Goal: Information Seeking & Learning: Learn about a topic

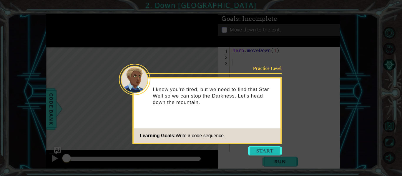
click at [265, 149] on button "Start" at bounding box center [265, 150] width 34 height 9
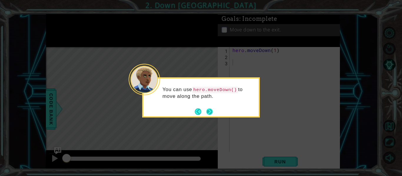
click at [207, 111] on button "Next" at bounding box center [209, 111] width 6 height 6
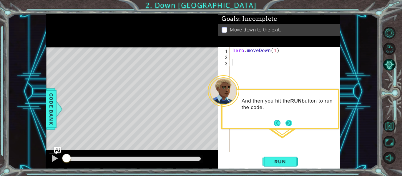
click at [287, 122] on button "Next" at bounding box center [288, 123] width 6 height 6
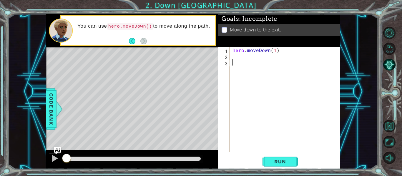
click at [243, 60] on div "hero . moveDown ( 1 )" at bounding box center [286, 105] width 110 height 117
click at [231, 57] on div "1 2 3 hero . moveDown ( 1 ) ההההההההההההההההההההההההההההההההההההההההההההההההההה…" at bounding box center [278, 99] width 121 height 105
click at [278, 51] on div "hero . moveDown ( 1 )" at bounding box center [286, 105] width 110 height 117
click at [279, 160] on span "Run" at bounding box center [279, 162] width 23 height 6
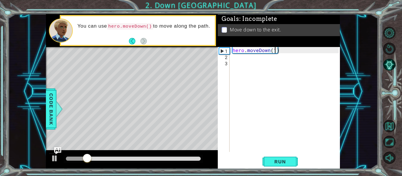
click at [275, 53] on div "hero . moveDown ( 1 )" at bounding box center [286, 105] width 110 height 117
type textarea "hero.moveDown(2)"
click at [272, 84] on div "hero . moveDown ( 2 )" at bounding box center [286, 105] width 110 height 117
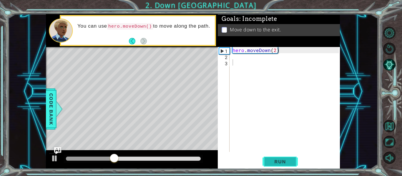
click at [271, 164] on span "Run" at bounding box center [279, 162] width 23 height 6
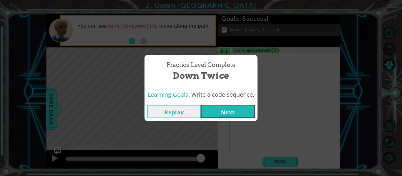
click at [231, 109] on button "Next" at bounding box center [227, 111] width 53 height 13
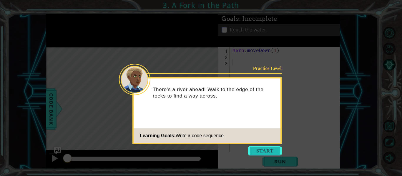
click at [257, 149] on button "Start" at bounding box center [265, 150] width 34 height 9
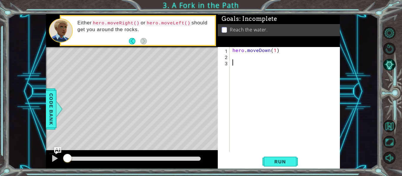
click at [280, 51] on div "hero . moveDown ( 1 )" at bounding box center [286, 105] width 110 height 117
type textarea "hero.moveDown(1)"
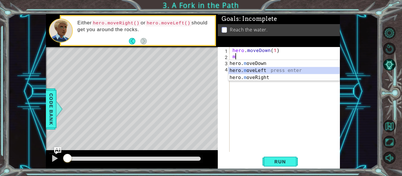
click at [261, 69] on div "hero. m oveDown press enter hero. m oveLeft press enter hero. m oveRight press …" at bounding box center [283, 77] width 111 height 35
type textarea "hero.moveLeft(1)"
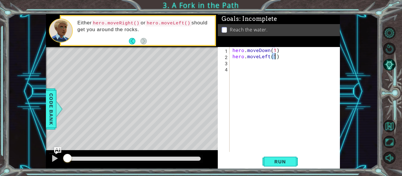
click at [279, 59] on div "hero . moveDown ( 1 ) hero . moveLeft ( 1 )" at bounding box center [286, 105] width 110 height 117
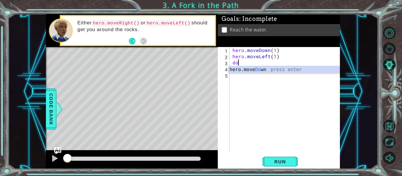
scroll to position [0, 0]
click at [255, 69] on div "hero.move Dow n press enter" at bounding box center [283, 76] width 111 height 21
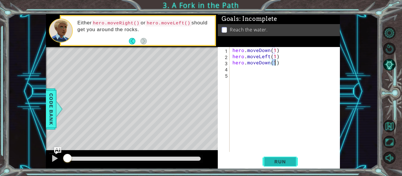
type textarea "hero.moveDown(1)"
click at [278, 161] on span "Run" at bounding box center [279, 162] width 23 height 6
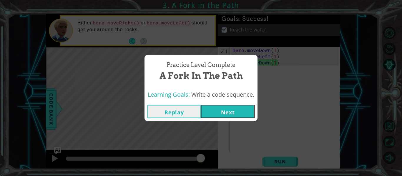
click at [226, 113] on button "Next" at bounding box center [227, 111] width 53 height 13
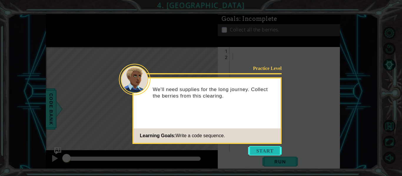
click at [266, 149] on button "Start" at bounding box center [265, 150] width 34 height 9
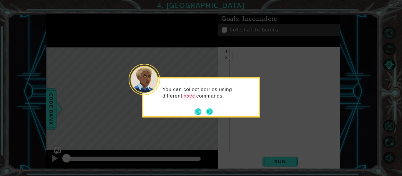
click at [209, 111] on button "Next" at bounding box center [209, 111] width 6 height 6
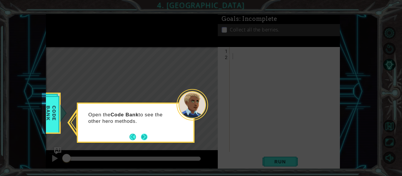
click at [143, 136] on button "Next" at bounding box center [144, 137] width 6 height 6
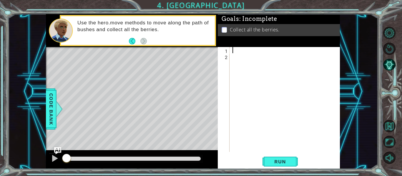
click at [233, 51] on div at bounding box center [286, 105] width 110 height 117
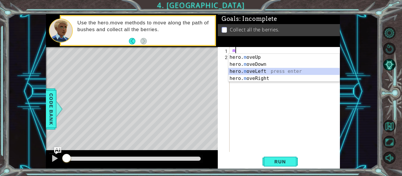
click at [252, 69] on div "hero. m oveUp press enter hero. m oveDown press enter hero. m oveLeft press ent…" at bounding box center [283, 75] width 111 height 42
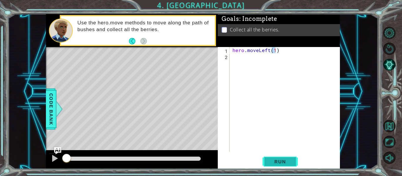
click at [270, 161] on span "Run" at bounding box center [279, 162] width 23 height 6
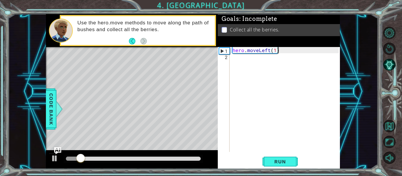
click at [279, 51] on div "hero . moveLeft ( 1 )" at bounding box center [286, 105] width 110 height 117
click at [274, 51] on div "hero . moveLeft ( 1 )" at bounding box center [286, 105] width 110 height 117
type textarea "hero.moveLeft(2)"
click at [285, 50] on div "hero . moveLeft ( 2 )" at bounding box center [286, 105] width 110 height 117
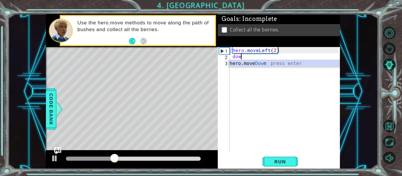
scroll to position [0, 0]
click at [255, 65] on div "hero.move Dow n press enter" at bounding box center [283, 70] width 111 height 21
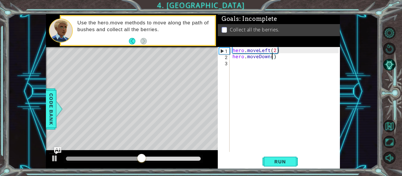
type textarea "hero.moveDown(3)"
click at [284, 57] on div "hero . moveLeft ( 2 ) hero . moveDown ( 3 )" at bounding box center [286, 105] width 110 height 117
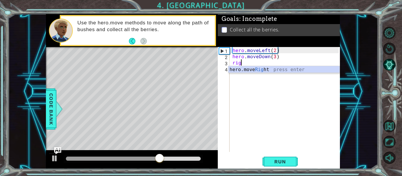
scroll to position [0, 0]
click at [260, 70] on div "hero.move Righ t press enter" at bounding box center [283, 76] width 111 height 21
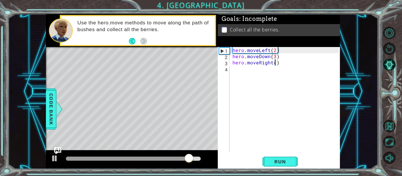
scroll to position [0, 3]
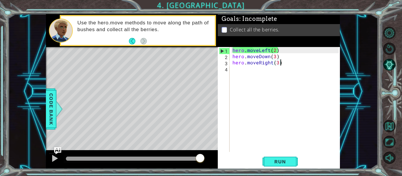
click at [283, 63] on div "hero . moveLeft ( 2 ) hero . moveDown ( 3 ) hero . moveRight ( 3 )" at bounding box center [286, 105] width 110 height 117
click at [275, 161] on span "Run" at bounding box center [279, 162] width 23 height 6
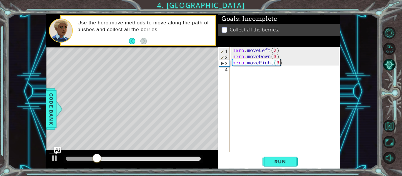
click at [274, 58] on div "hero . moveLeft ( 2 ) hero . moveDown ( 3 ) hero . moveRight ( 3 )" at bounding box center [286, 105] width 110 height 117
type textarea "hero.moveDown(2)"
click at [278, 66] on div "hero . moveLeft ( 2 ) hero . moveDown ( 2 ) hero . moveRight ( 3 )" at bounding box center [286, 105] width 110 height 117
click at [277, 63] on div "hero . moveLeft ( 2 ) hero . moveDown ( 2 ) hero . moveRight ( 3 )" at bounding box center [286, 105] width 110 height 117
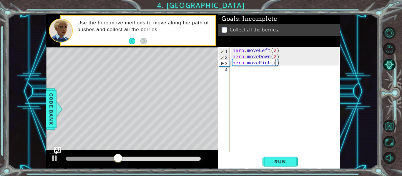
type textarea "hero.moveRight(2)"
click at [275, 82] on div "hero . moveLeft ( 2 ) hero . moveDown ( 2 ) hero . moveRight ( 2 )" at bounding box center [286, 105] width 110 height 117
click at [271, 159] on span "Run" at bounding box center [279, 162] width 23 height 6
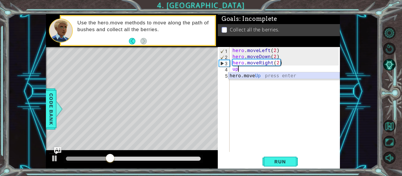
click at [241, 74] on div "hero.move Up press enter" at bounding box center [283, 82] width 111 height 21
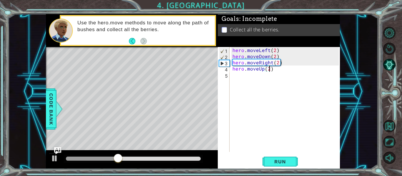
scroll to position [0, 2]
type textarea "hero.moveUp(2)"
click at [271, 164] on span "Run" at bounding box center [279, 162] width 23 height 6
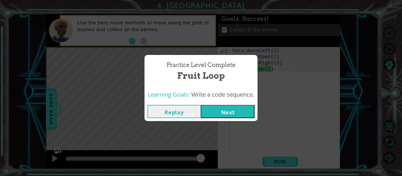
click at [221, 111] on button "Next" at bounding box center [227, 111] width 53 height 13
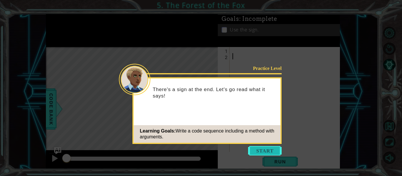
click at [260, 151] on button "Start" at bounding box center [265, 150] width 34 height 9
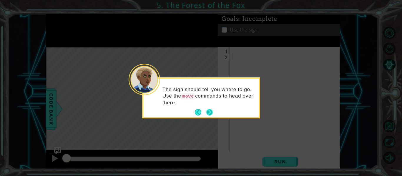
click at [209, 109] on button "Next" at bounding box center [209, 112] width 6 height 6
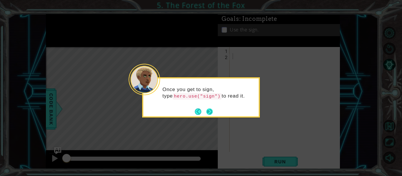
click at [207, 109] on button "Next" at bounding box center [209, 111] width 7 height 7
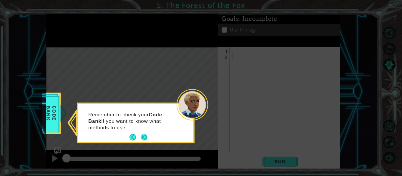
click at [142, 138] on button "Next" at bounding box center [144, 137] width 6 height 6
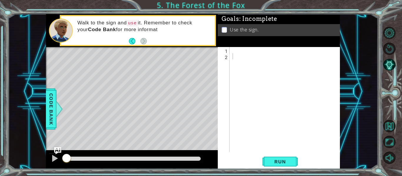
click at [230, 50] on div "1 2 ההההההההההההההההההההההההההההההההההההההההההההההההההההההההההההההההההההההההההה…" at bounding box center [278, 99] width 121 height 105
click at [232, 53] on div at bounding box center [286, 105] width 110 height 117
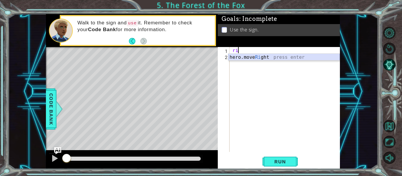
click at [240, 58] on div "hero.move Ri ght press enter" at bounding box center [283, 64] width 111 height 21
type textarea "hero.moveRight(1)"
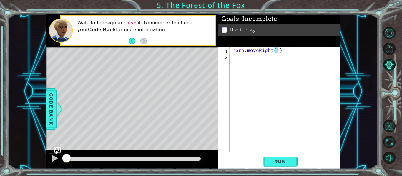
click at [280, 53] on div "hero . moveRight ( 1 )" at bounding box center [286, 105] width 110 height 117
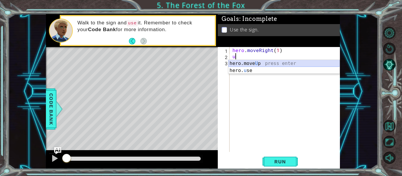
click at [244, 63] on div "hero.move U p press enter hero. u se press enter" at bounding box center [283, 74] width 111 height 28
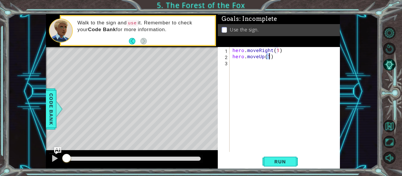
type textarea "hero.moveUp(1)"
click at [273, 61] on div "hero . moveRight ( 1 ) hero . moveUp ( 1 )" at bounding box center [286, 105] width 110 height 117
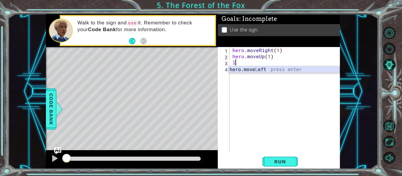
click at [246, 67] on div "hero.move L eft press enter" at bounding box center [283, 76] width 111 height 21
type textarea "hero.moveLeft(1)"
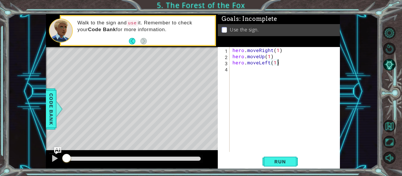
click at [278, 63] on div "hero . moveRight ( 1 ) hero . moveUp ( 1 ) hero . moveLeft ( 1 )" at bounding box center [286, 105] width 110 height 117
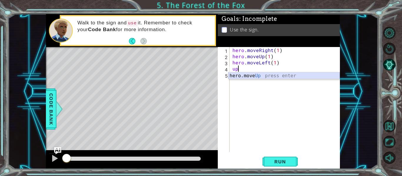
click at [244, 76] on div "hero.move Up press enter" at bounding box center [283, 82] width 111 height 21
type textarea "hero.moveUp(1)"
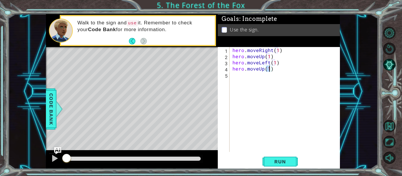
click at [276, 71] on div "hero . moveRight ( 1 ) hero . moveUp ( 1 ) hero . moveLeft ( 1 ) hero . moveUp …" at bounding box center [286, 105] width 110 height 117
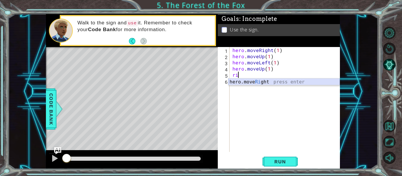
click at [259, 83] on div "hero.move Ri ght press enter" at bounding box center [283, 88] width 111 height 21
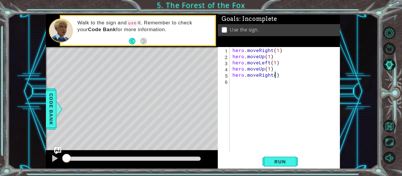
type textarea "hero.moveRight(2)"
click at [287, 75] on div "hero . moveRight ( 1 ) hero . moveUp ( 1 ) hero . moveLeft ( 1 ) hero . moveUp …" at bounding box center [286, 105] width 110 height 117
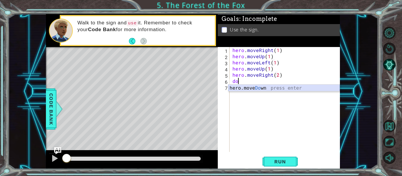
click at [253, 89] on div "hero.move Do wn press enter" at bounding box center [283, 95] width 111 height 21
type textarea "hero.moveDown(1)"
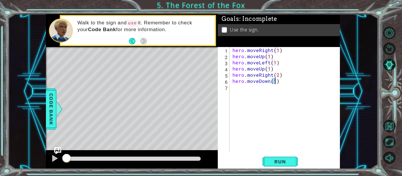
click at [282, 82] on div "hero . moveRight ( 1 ) hero . moveUp ( 1 ) hero . moveLeft ( 1 ) hero . moveUp …" at bounding box center [286, 105] width 110 height 117
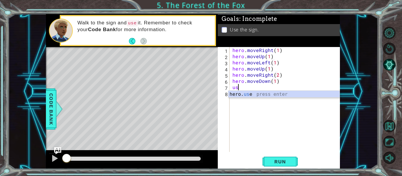
scroll to position [0, 0]
click at [252, 92] on div "hero. use press enter" at bounding box center [283, 101] width 111 height 21
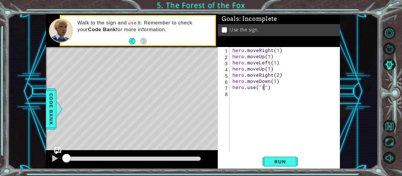
scroll to position [0, 2]
type textarea "hero.use("sign")"
click at [295, 105] on div "hero . moveRight ( 1 ) hero . moveUp ( 1 ) hero . moveLeft ( 1 ) hero . moveUp …" at bounding box center [286, 105] width 110 height 117
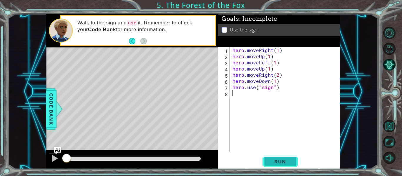
click at [285, 161] on span "Run" at bounding box center [279, 162] width 23 height 6
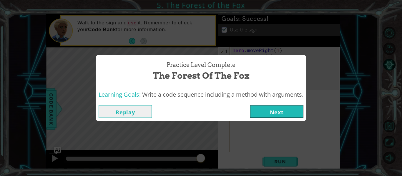
click at [272, 110] on button "Next" at bounding box center [276, 111] width 53 height 13
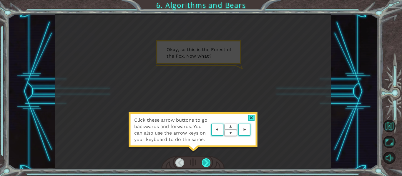
click at [204, 160] on div at bounding box center [206, 162] width 9 height 8
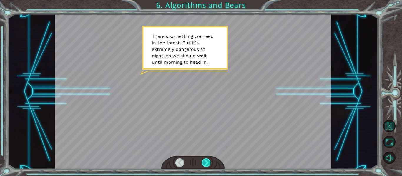
click at [204, 160] on div at bounding box center [206, 162] width 9 height 8
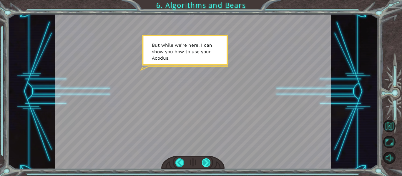
click at [204, 160] on div at bounding box center [206, 162] width 9 height 8
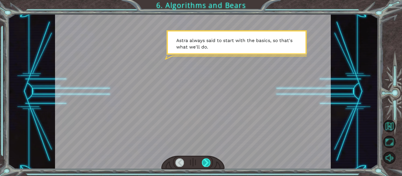
click at [204, 160] on div at bounding box center [206, 162] width 9 height 8
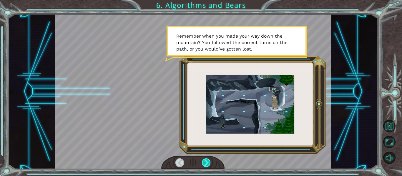
click at [204, 160] on div at bounding box center [206, 162] width 9 height 8
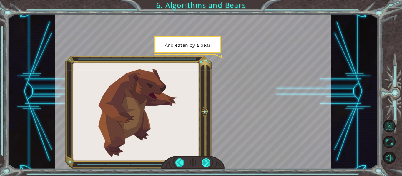
click at [204, 160] on div at bounding box center [206, 162] width 9 height 8
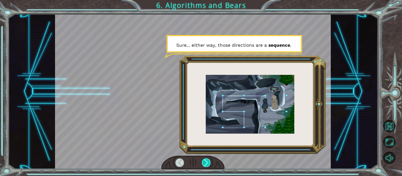
click at [204, 160] on div at bounding box center [206, 162] width 9 height 8
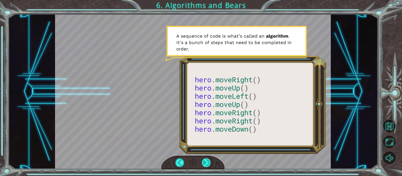
click at [204, 160] on div at bounding box center [206, 162] width 9 height 8
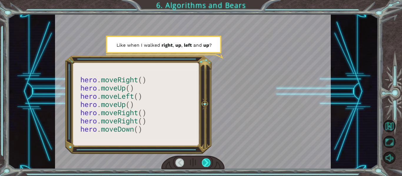
click at [204, 160] on div at bounding box center [206, 162] width 9 height 8
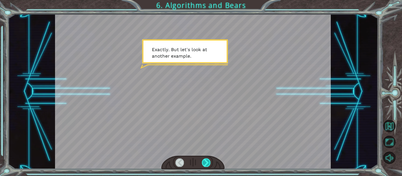
click at [204, 160] on div at bounding box center [206, 162] width 9 height 8
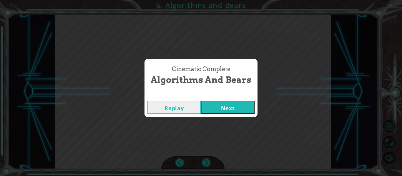
click at [227, 109] on button "Next" at bounding box center [227, 107] width 53 height 13
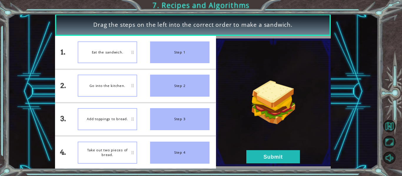
click at [170, 87] on div "Step 2" at bounding box center [179, 86] width 59 height 22
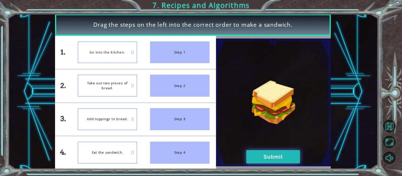
click at [258, 153] on button "Submit" at bounding box center [272, 156] width 53 height 13
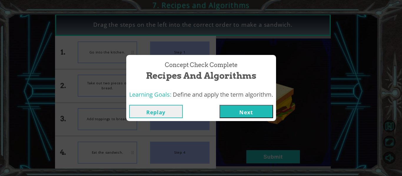
click at [243, 109] on button "Next" at bounding box center [245, 111] width 53 height 13
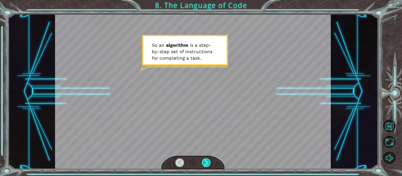
click at [204, 162] on div at bounding box center [206, 162] width 9 height 8
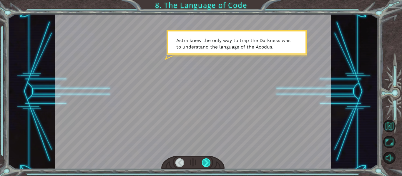
click at [204, 162] on div at bounding box center [206, 162] width 9 height 8
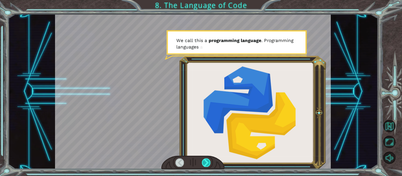
click at [204, 162] on div at bounding box center [206, 162] width 9 height 8
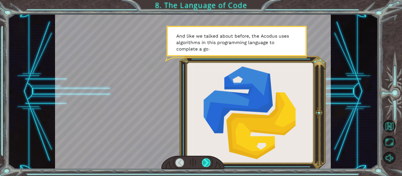
click at [203, 162] on div at bounding box center [206, 162] width 9 height 8
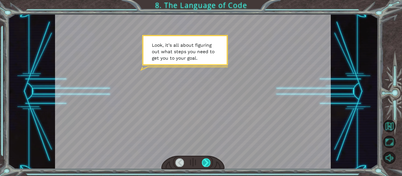
click at [203, 162] on div at bounding box center [206, 162] width 9 height 8
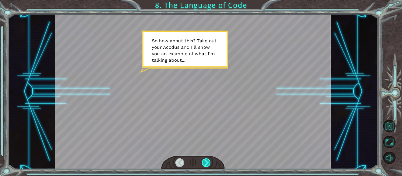
click at [203, 162] on div at bounding box center [206, 162] width 9 height 8
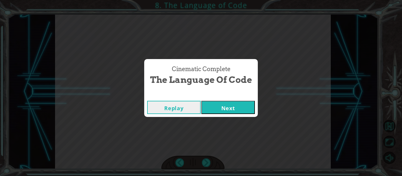
click at [218, 106] on button "Next" at bounding box center [227, 107] width 53 height 13
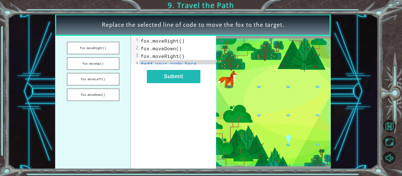
drag, startPoint x: 92, startPoint y: 91, endPoint x: 158, endPoint y: 58, distance: 74.4
click at [158, 58] on div "fox.moveRight() fox.moveUp() fox.moveLeft() fox.moveDown() xxxxxxxxxx 4 1 fox.m…" at bounding box center [135, 102] width 161 height 133
drag, startPoint x: 96, startPoint y: 100, endPoint x: 147, endPoint y: 86, distance: 53.1
click at [147, 86] on div "fox.moveRight() fox.moveUp() fox.moveLeft() fox.moveDown() xxxxxxxxxx 4 1 fox.m…" at bounding box center [135, 102] width 161 height 133
click at [145, 65] on span "#add your code here" at bounding box center [169, 64] width 56 height 6
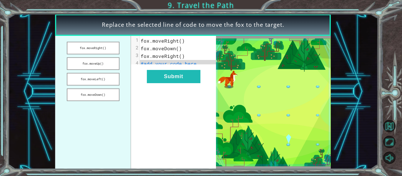
drag, startPoint x: 101, startPoint y: 95, endPoint x: 144, endPoint y: 87, distance: 44.0
click at [144, 87] on div "fox.moveRight() fox.moveUp() fox.moveLeft() fox.moveDown() xxxxxxxxxx 4 1 fox.m…" at bounding box center [135, 102] width 161 height 133
click at [150, 64] on span "#add your code here" at bounding box center [169, 64] width 56 height 6
drag, startPoint x: 102, startPoint y: 94, endPoint x: 123, endPoint y: 85, distance: 23.6
click at [123, 85] on ul "fox.moveRight() fox.moveUp() fox.moveLeft() fox.moveDown()" at bounding box center [93, 102] width 76 height 133
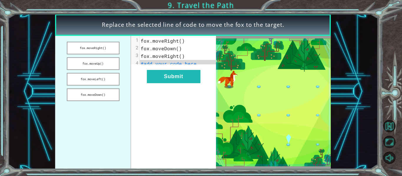
drag, startPoint x: 103, startPoint y: 91, endPoint x: 143, endPoint y: 66, distance: 47.0
click at [143, 66] on div "fox.moveRight() fox.moveUp() fox.moveLeft() fox.moveDown() xxxxxxxxxx 4 1 fox.m…" at bounding box center [135, 102] width 161 height 133
drag, startPoint x: 142, startPoint y: 64, endPoint x: 130, endPoint y: 73, distance: 14.6
click at [130, 73] on div "fox.moveRight() fox.moveUp() fox.moveLeft() fox.moveDown() x 1 fox.moveRight() …" at bounding box center [135, 102] width 161 height 133
drag, startPoint x: 108, startPoint y: 96, endPoint x: 151, endPoint y: 65, distance: 52.2
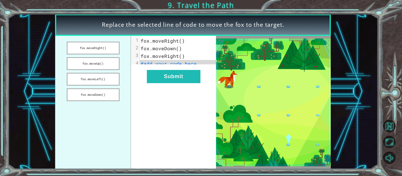
click at [151, 65] on div "fox.moveRight() fox.moveUp() fox.moveLeft() fox.moveDown() x 1 fox.moveRight() …" at bounding box center [135, 102] width 161 height 133
click at [151, 65] on span "#add your code here" at bounding box center [169, 64] width 56 height 6
drag, startPoint x: 108, startPoint y: 96, endPoint x: 136, endPoint y: 70, distance: 37.8
click at [136, 70] on div "fox.moveRight() fox.moveUp() fox.moveLeft() fox.moveDown() x 1 fox.moveRight() …" at bounding box center [135, 102] width 161 height 133
drag, startPoint x: 98, startPoint y: 100, endPoint x: 153, endPoint y: 63, distance: 66.7
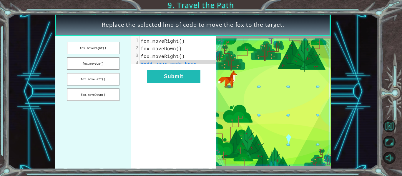
click at [153, 63] on div "fox.moveRight() fox.moveUp() fox.moveLeft() fox.moveDown() x 1 fox.moveRight() …" at bounding box center [135, 102] width 161 height 133
drag, startPoint x: 102, startPoint y: 96, endPoint x: 146, endPoint y: 64, distance: 54.0
click at [146, 64] on div "fox.moveRight() fox.moveUp() fox.moveLeft() fox.moveDown() x 1 fox.moveRight() …" at bounding box center [135, 102] width 161 height 133
drag, startPoint x: 91, startPoint y: 96, endPoint x: 131, endPoint y: 87, distance: 41.7
click at [131, 87] on div "fox.moveRight() fox.moveUp() fox.moveLeft() fox.moveDown() x 1 fox.moveRight() …" at bounding box center [135, 102] width 161 height 133
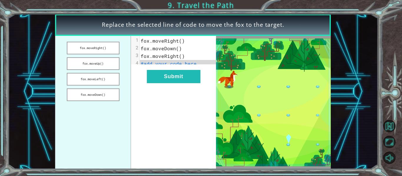
drag, startPoint x: 105, startPoint y: 95, endPoint x: 127, endPoint y: 76, distance: 29.1
click at [127, 76] on ul "fox.moveRight() fox.moveUp() fox.moveLeft() fox.moveDown()" at bounding box center [93, 102] width 76 height 133
drag, startPoint x: 108, startPoint y: 91, endPoint x: 175, endPoint y: 65, distance: 72.8
click at [175, 65] on div "fox.moveRight() fox.moveUp() fox.moveLeft() fox.moveDown() x 1 fox.moveRight() …" at bounding box center [135, 102] width 161 height 133
drag, startPoint x: 106, startPoint y: 94, endPoint x: 180, endPoint y: 68, distance: 77.8
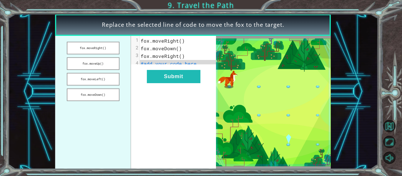
click at [180, 68] on div "fox.moveRight() fox.moveUp() fox.moveLeft() fox.moveDown() x 1 fox.moveRight() …" at bounding box center [135, 102] width 161 height 133
drag, startPoint x: 110, startPoint y: 95, endPoint x: 181, endPoint y: 36, distance: 92.7
click at [181, 36] on div "Replace the selected line of code to move the fox to the target. fox.moveRight(…" at bounding box center [192, 91] width 275 height 155
drag, startPoint x: 100, startPoint y: 91, endPoint x: 139, endPoint y: 73, distance: 42.9
click at [139, 73] on div "fox.moveRight() fox.moveUp() fox.moveLeft() fox.moveDown() x 1 fox.moveRight() …" at bounding box center [135, 102] width 161 height 133
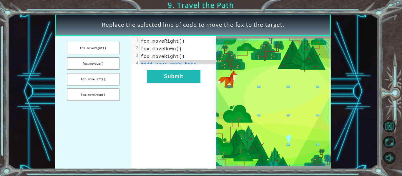
click at [258, 87] on img at bounding box center [273, 103] width 115 height 128
click at [288, 142] on img at bounding box center [273, 103] width 115 height 128
click at [103, 94] on button "fox.moveDown()" at bounding box center [93, 94] width 53 height 13
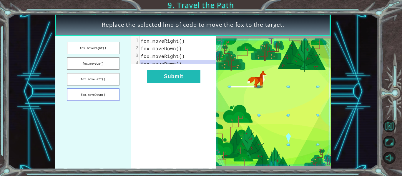
click at [103, 94] on button "fox.moveDown()" at bounding box center [93, 94] width 53 height 13
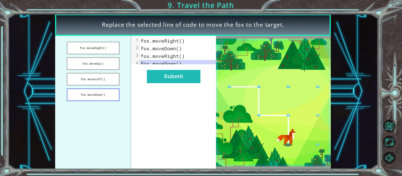
click at [103, 94] on button "fox.moveDown()" at bounding box center [93, 94] width 53 height 13
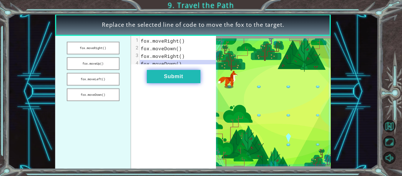
click at [173, 79] on button "Submit" at bounding box center [173, 76] width 53 height 13
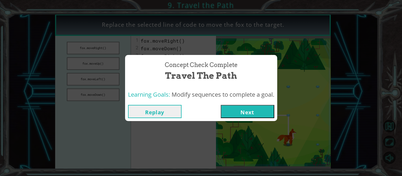
click at [249, 111] on button "Next" at bounding box center [246, 111] width 53 height 13
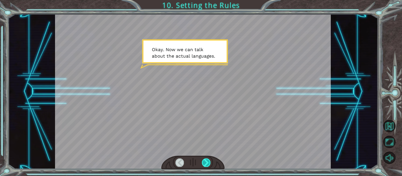
click at [205, 160] on div at bounding box center [206, 162] width 9 height 8
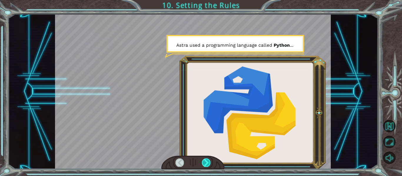
click at [204, 161] on div at bounding box center [206, 162] width 9 height 8
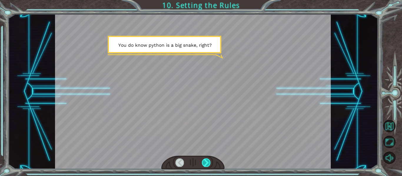
click at [203, 162] on div at bounding box center [206, 162] width 9 height 8
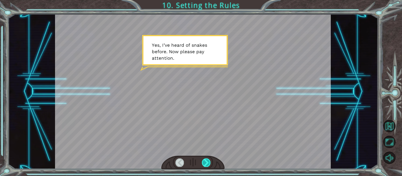
click at [203, 162] on div at bounding box center [206, 162] width 9 height 8
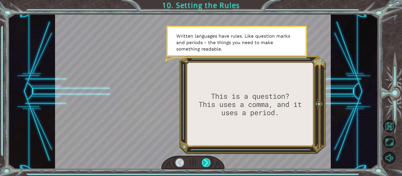
click at [203, 161] on div at bounding box center [206, 162] width 9 height 8
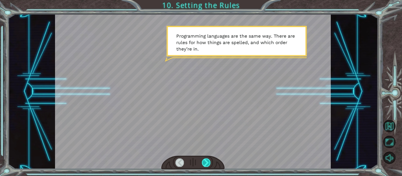
click at [204, 162] on div at bounding box center [206, 162] width 9 height 8
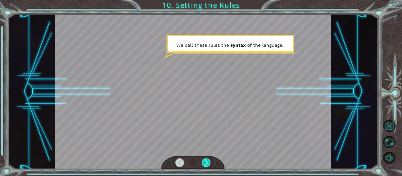
click at [204, 162] on div at bounding box center [206, 162] width 9 height 8
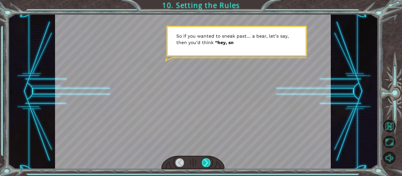
click at [203, 161] on div at bounding box center [206, 162] width 9 height 8
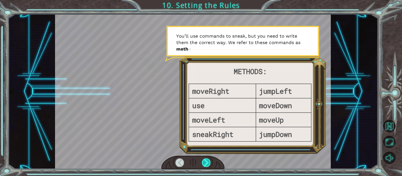
click at [203, 161] on div at bounding box center [206, 162] width 9 height 8
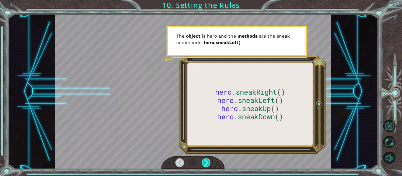
click at [203, 161] on div at bounding box center [206, 162] width 9 height 8
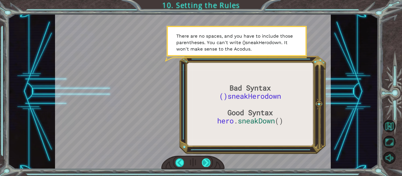
click at [203, 161] on div at bounding box center [206, 162] width 9 height 8
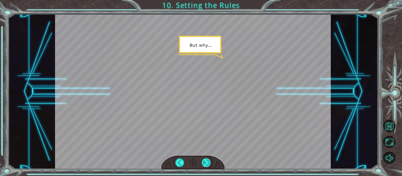
click at [203, 161] on div at bounding box center [206, 162] width 9 height 8
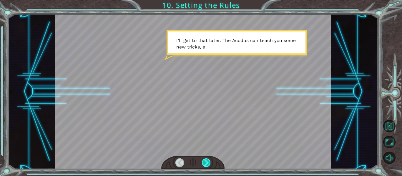
click at [203, 162] on div at bounding box center [206, 162] width 9 height 8
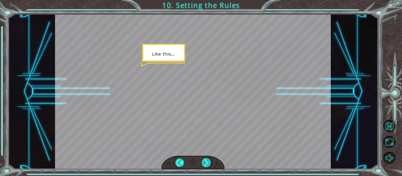
click at [203, 162] on div at bounding box center [206, 162] width 9 height 8
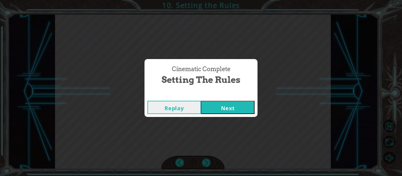
click at [226, 106] on button "Next" at bounding box center [227, 107] width 53 height 13
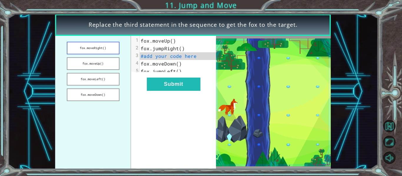
click at [107, 46] on button "fox.moveRight()" at bounding box center [93, 48] width 53 height 13
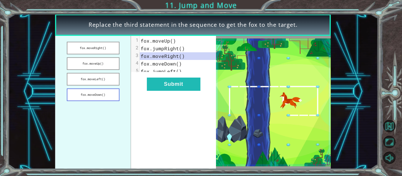
click at [103, 93] on button "fox.moveDown()" at bounding box center [93, 94] width 53 height 13
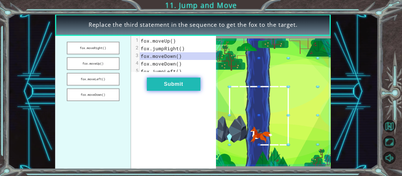
click at [164, 87] on button "Submit" at bounding box center [173, 84] width 53 height 13
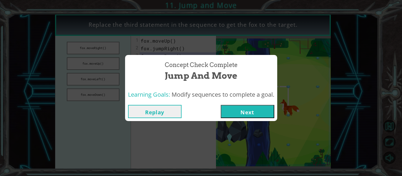
click at [235, 117] on button "Next" at bounding box center [246, 111] width 53 height 13
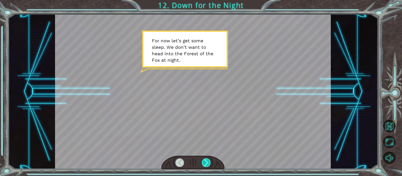
click at [202, 160] on div at bounding box center [206, 162] width 9 height 8
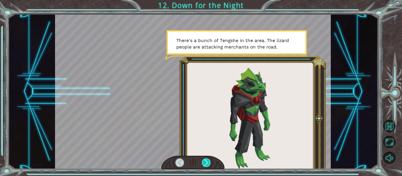
click at [204, 160] on div at bounding box center [206, 162] width 9 height 8
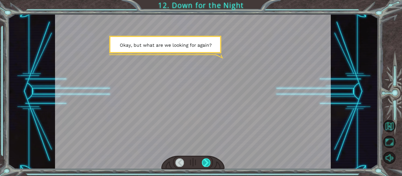
click at [204, 160] on div at bounding box center [206, 162] width 9 height 8
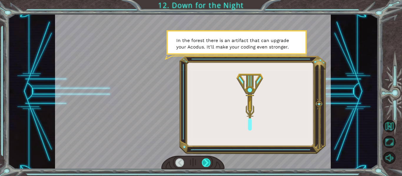
click at [204, 160] on div at bounding box center [206, 162] width 9 height 8
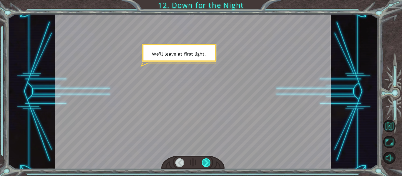
click at [204, 160] on div at bounding box center [206, 162] width 9 height 8
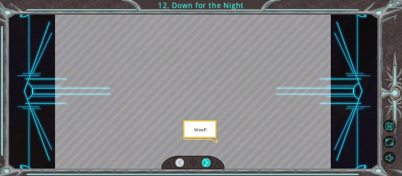
click at [204, 160] on div at bounding box center [206, 162] width 9 height 8
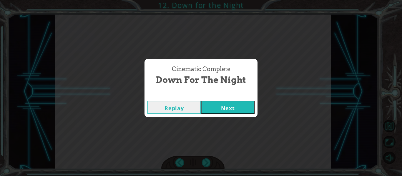
click at [211, 112] on button "Next" at bounding box center [227, 107] width 53 height 13
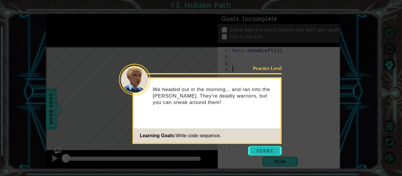
click at [259, 149] on button "Start" at bounding box center [265, 150] width 34 height 9
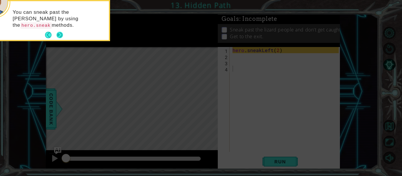
click at [59, 34] on button "Next" at bounding box center [59, 35] width 6 height 6
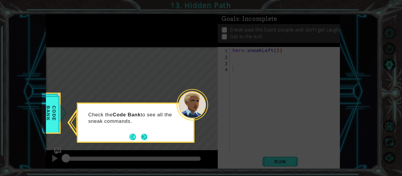
click at [145, 137] on button "Next" at bounding box center [144, 137] width 6 height 6
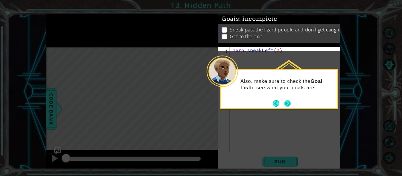
click at [286, 103] on button "Next" at bounding box center [287, 103] width 6 height 6
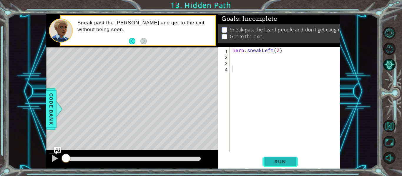
click at [282, 162] on span "Run" at bounding box center [279, 162] width 23 height 6
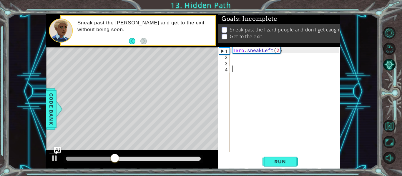
click at [285, 50] on div "hero . sneakLeft ( 2 )" at bounding box center [286, 105] width 110 height 117
type textarea "hero.sneakLeft(2)"
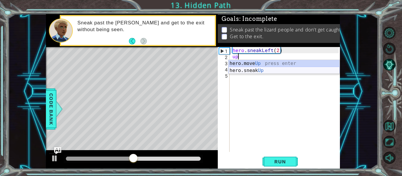
click at [253, 70] on div "hero.move Up press enter hero.sneak Up press enter" at bounding box center [283, 74] width 111 height 28
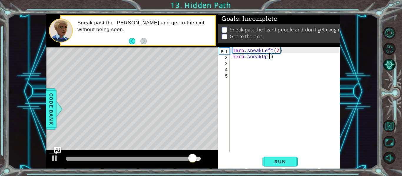
scroll to position [0, 2]
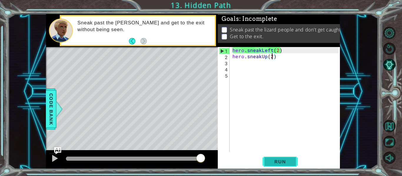
type textarea "hero.sneakUp(2)"
click at [273, 162] on span "Run" at bounding box center [279, 162] width 23 height 6
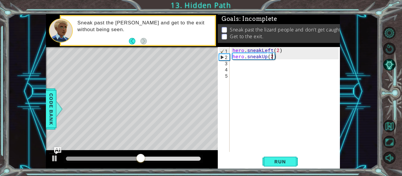
click at [279, 59] on div "hero . sneakLeft ( 2 ) hero . sneakUp ( 2 )" at bounding box center [286, 105] width 110 height 117
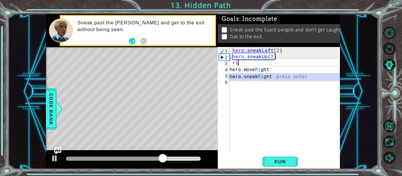
click at [262, 76] on div "hero.move Ri ght press enter hero.sneak Ri ght press enter" at bounding box center [283, 80] width 111 height 28
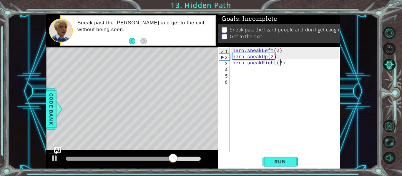
scroll to position [0, 3]
type textarea "hero.sneakRight(2)"
click at [268, 156] on button "Run" at bounding box center [279, 162] width 35 height 12
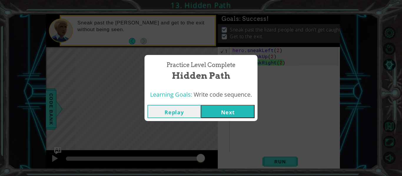
click at [224, 109] on button "Next" at bounding box center [227, 111] width 53 height 13
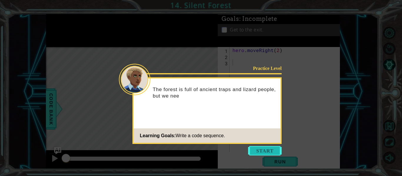
click at [259, 148] on button "Start" at bounding box center [265, 150] width 34 height 9
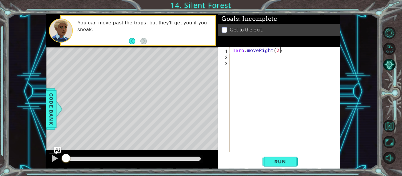
click at [281, 51] on div "hero . moveRight ( 2 )" at bounding box center [286, 105] width 110 height 117
type textarea "hero.moveRight(2)"
type textarea "j"
type textarea "s"
click at [288, 51] on div "hero . moveRight ( 2 )" at bounding box center [286, 105] width 110 height 117
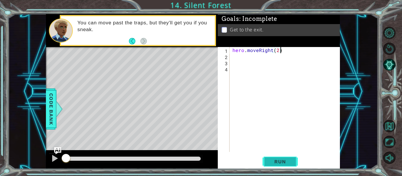
type textarea "hero.moveRight(2)"
click at [276, 164] on span "Run" at bounding box center [279, 162] width 23 height 6
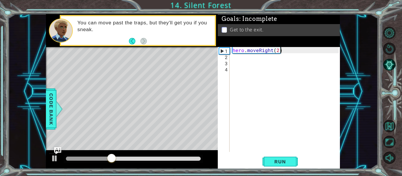
click at [286, 50] on div "hero . moveRight ( 2 )" at bounding box center [286, 105] width 110 height 117
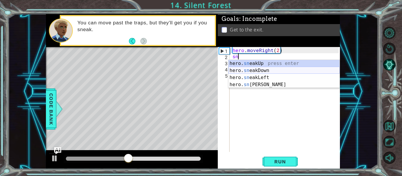
click at [266, 68] on div "hero. sn eakUp press enter hero. sn eakDown press enter hero. sn eakLeft press …" at bounding box center [283, 81] width 111 height 42
type textarea "hero.sneakDown(1)"
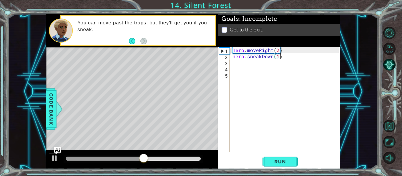
click at [283, 57] on div "hero . moveRight ( 2 ) hero . sneakDown ( 1 )" at bounding box center [286, 105] width 110 height 117
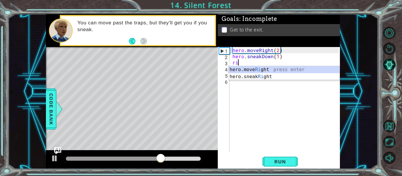
scroll to position [0, 0]
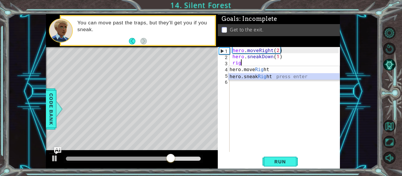
click at [255, 79] on div "hero.move Rig ht press enter hero.sneak Rig ht press enter" at bounding box center [283, 80] width 111 height 28
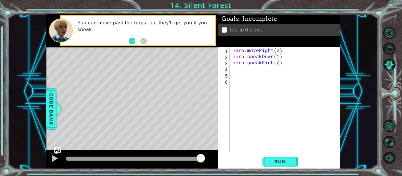
type textarea "hero.sneakRight(2)"
click at [284, 63] on div "hero . moveRight ( 2 ) hero . sneakDown ( 1 ) hero . sneakRight ( 2 )" at bounding box center [286, 105] width 110 height 117
type textarea "s"
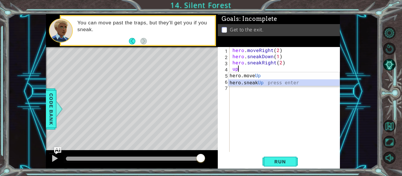
click at [254, 84] on div "hero.move Up press enter hero.sneak Up press enter" at bounding box center [283, 86] width 111 height 28
type textarea "hero.sneakUp(1)"
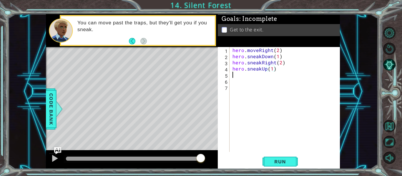
click at [277, 72] on div "hero . moveRight ( 2 ) hero . sneakDown ( 1 ) hero . sneakRight ( 2 ) hero . sn…" at bounding box center [286, 105] width 110 height 117
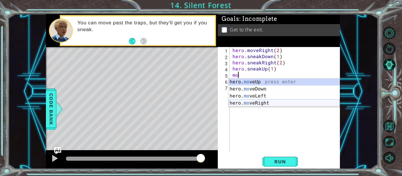
type textarea "mo"
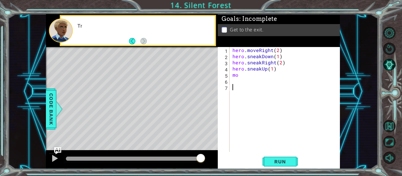
click at [260, 101] on div "hero . moveRight ( 2 ) hero . sneakDown ( 1 ) hero . sneakRight ( 2 ) hero . sn…" at bounding box center [286, 105] width 110 height 117
click at [247, 76] on div "hero . moveRight ( 2 ) hero . sneakDown ( 1 ) hero . sneakRight ( 2 ) hero . sn…" at bounding box center [286, 105] width 110 height 117
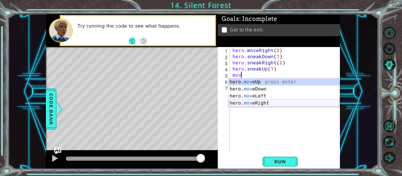
click at [255, 103] on div "hero. mov eUp press enter hero. mov eDown press enter hero. mov eLeft press ent…" at bounding box center [283, 99] width 111 height 42
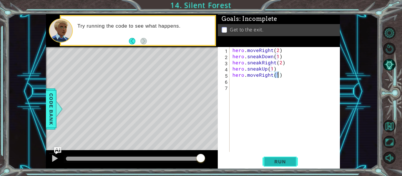
type textarea "hero.moveRight(1)"
click at [274, 162] on span "Run" at bounding box center [279, 162] width 23 height 6
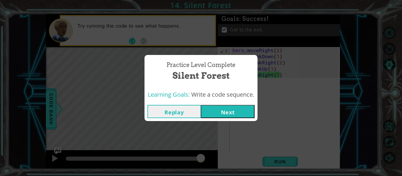
click at [221, 112] on button "Next" at bounding box center [227, 111] width 53 height 13
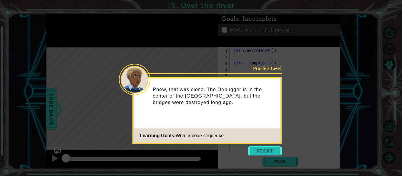
click at [255, 148] on button "Start" at bounding box center [265, 150] width 34 height 9
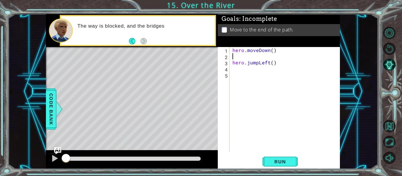
click at [239, 57] on div "hero . moveDown ( ) hero . jumpLeft ( )" at bounding box center [286, 105] width 110 height 117
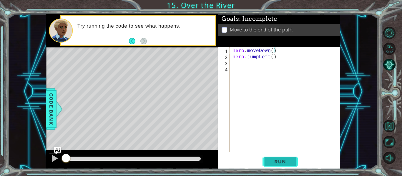
click at [284, 161] on span "Run" at bounding box center [279, 162] width 23 height 6
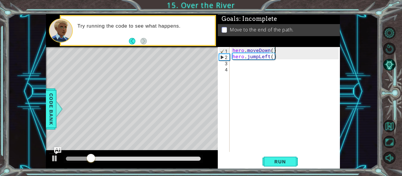
click at [277, 58] on div "hero . moveDown ( ) hero . jumpLeft ( )" at bounding box center [286, 105] width 110 height 117
type textarea "hero.jumpLeft()"
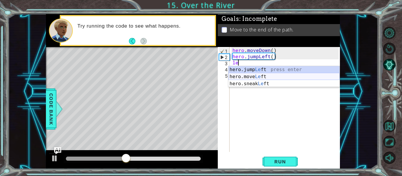
click at [255, 77] on div "hero.jump Le ft press enter hero.move Le ft press enter hero.sneak Le ft press …" at bounding box center [283, 83] width 111 height 35
type textarea "hero.moveLeft(1)"
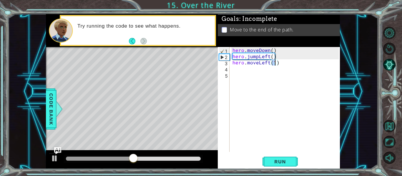
click at [280, 65] on div "hero . moveDown ( ) hero . jumpLeft ( ) hero . moveLeft ( 1 )" at bounding box center [286, 105] width 110 height 117
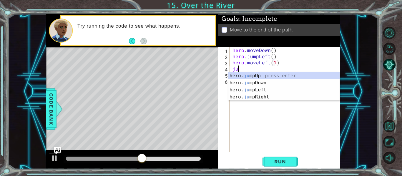
type textarea "jum"
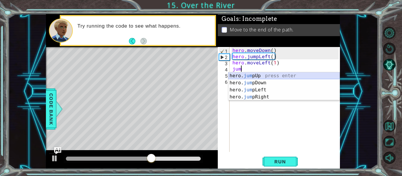
click at [258, 79] on div "hero. jum pUp press enter hero. jum pDown press enter hero. jum pLeft press ent…" at bounding box center [283, 93] width 111 height 42
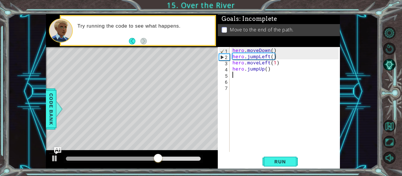
click at [263, 70] on div "hero . moveDown ( ) hero . jumpLeft ( ) hero . moveLeft ( 1 ) hero . jumpUp ( )" at bounding box center [286, 105] width 110 height 117
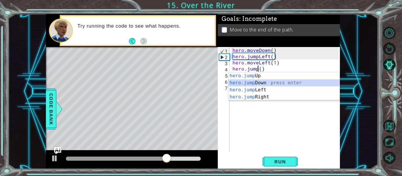
click at [257, 83] on div "hero.jump Up press enter hero.jump Down press enter hero.jump Left press enter …" at bounding box center [283, 93] width 111 height 42
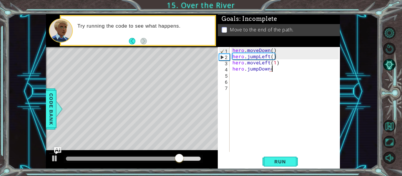
type textarea "hero.jumpDown()"
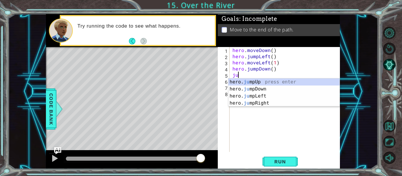
type textarea "jum"
click at [253, 102] on div "hero. jum pUp press enter hero. jum pDown press enter hero. jum pLeft press ent…" at bounding box center [283, 99] width 111 height 42
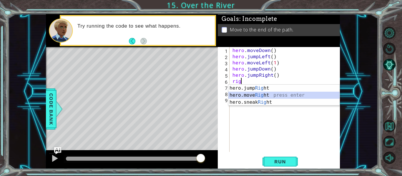
click at [255, 94] on div "hero.jump Rig ht press enter hero.move Rig ht press enter hero.sneak Rig ht pre…" at bounding box center [283, 102] width 111 height 35
type textarea "hero.moveRight(1)"
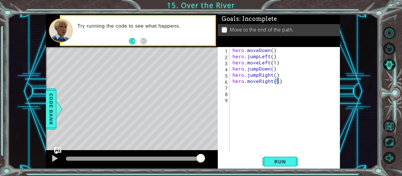
click at [284, 83] on div "hero . moveDown ( ) hero . jumpLeft ( ) hero . moveLeft ( 1 ) hero . jumpDown (…" at bounding box center [286, 105] width 110 height 117
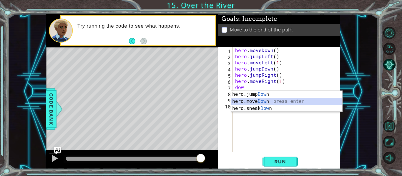
click at [266, 102] on div "hero.jump Dow n press enter hero.move Dow n press enter hero.sneak Dow n press …" at bounding box center [286, 108] width 111 height 35
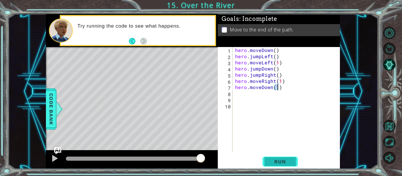
type textarea "hero.moveDown(1)"
click at [274, 160] on span "Run" at bounding box center [279, 162] width 23 height 6
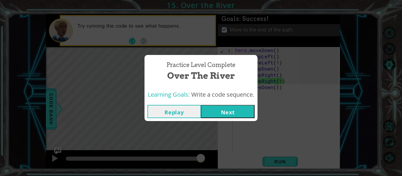
click at [235, 115] on button "Next" at bounding box center [227, 111] width 53 height 13
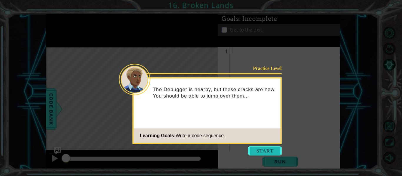
click at [257, 149] on button "Start" at bounding box center [265, 150] width 34 height 9
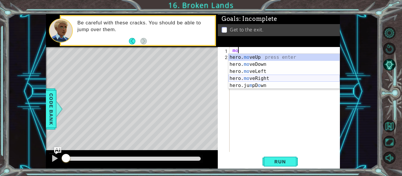
click at [255, 77] on div "hero. mo veUp press enter hero. mo veDown press enter hero. mo veLeft press ent…" at bounding box center [283, 78] width 111 height 49
type textarea "hero.moveRight(1)"
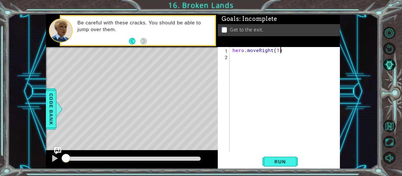
click at [286, 51] on div "hero . moveRight ( 1 )" at bounding box center [286, 105] width 110 height 117
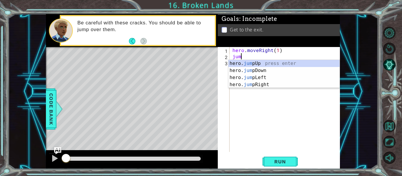
scroll to position [0, 0]
type textarea "jump"
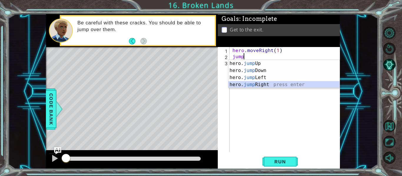
click at [254, 85] on div "hero. jump Up press enter hero. jump Down press enter hero. jump Left press ent…" at bounding box center [283, 81] width 111 height 42
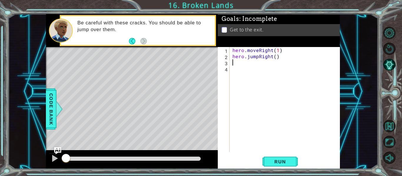
click at [281, 60] on div "hero . moveRight ( 1 ) hero . jumpRight ( )" at bounding box center [286, 105] width 110 height 117
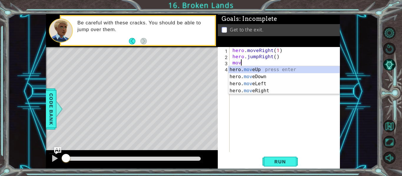
scroll to position [0, 0]
click at [265, 88] on div "hero. mov eUp press enter hero. mov eDown press enter hero. mov eLeft press ent…" at bounding box center [283, 87] width 111 height 42
type textarea "hero.moveRight(1)"
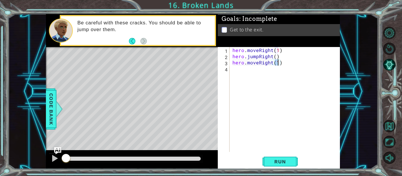
click at [283, 63] on div "hero . moveRight ( 1 ) hero . jumpRight ( ) hero . moveRight ( 1 )" at bounding box center [286, 105] width 110 height 117
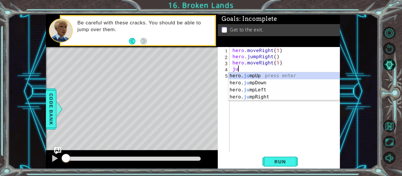
type textarea "jum"
click at [251, 73] on div "hero. jum pUp press enter hero. jum pDown press enter hero. jum pLeft press ent…" at bounding box center [283, 93] width 111 height 42
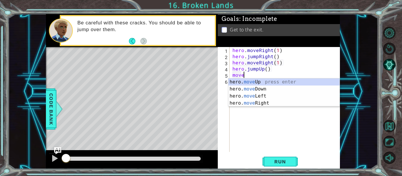
scroll to position [0, 1]
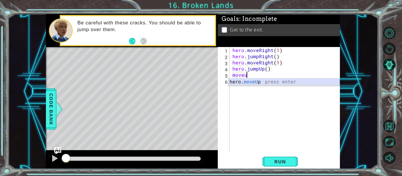
click at [246, 82] on div "hero. moveU p press enter" at bounding box center [283, 88] width 111 height 21
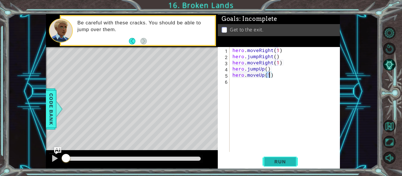
type textarea "hero.moveUp(1)"
click at [271, 164] on span "Run" at bounding box center [279, 162] width 23 height 6
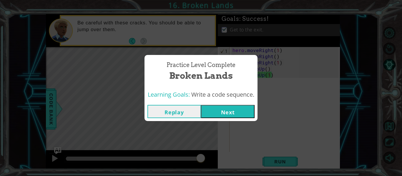
click at [231, 113] on button "Next" at bounding box center [227, 111] width 53 height 13
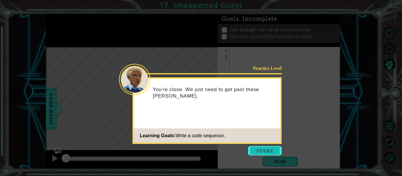
click at [258, 151] on button "Start" at bounding box center [265, 150] width 34 height 9
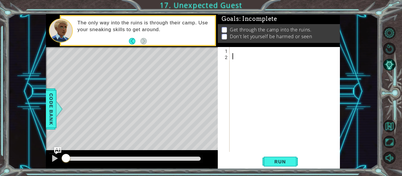
click at [230, 51] on div "1 2 ההההההההההההההההההההההההההההההההההההההההההההההההההההההההההההההההההההההההההה…" at bounding box center [278, 99] width 121 height 105
click at [233, 52] on div at bounding box center [286, 105] width 110 height 117
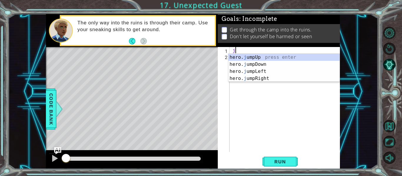
type textarea "jum"
click at [251, 63] on div "hero. jum pUp press enter hero. jum pDown press enter hero. jum pLeft press ent…" at bounding box center [283, 75] width 111 height 42
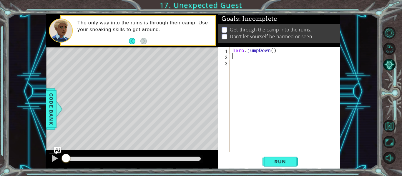
scroll to position [0, 0]
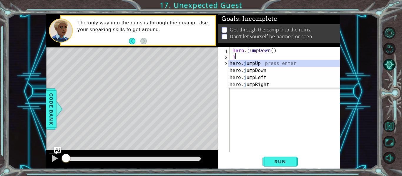
type textarea "ju"
click at [265, 85] on div "hero. ju mpUp press enter hero. ju mpDown press enter hero. [PERSON_NAME] mpLef…" at bounding box center [283, 81] width 111 height 42
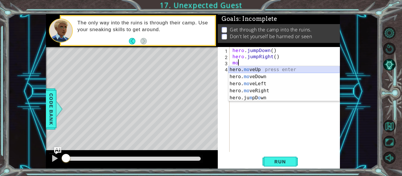
click at [252, 69] on div "hero. mo veUp press enter hero. mo veDown press enter hero. mo veLeft press ent…" at bounding box center [283, 90] width 111 height 49
type textarea "hero.moveUp(1)"
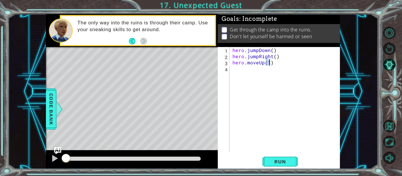
click at [273, 65] on div "hero . jumpDown ( ) hero . jumpRight ( ) hero . moveUp ( 1 )" at bounding box center [286, 105] width 110 height 117
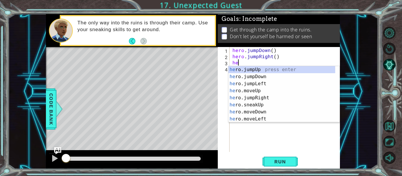
type textarea "h"
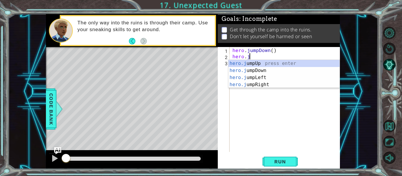
type textarea "h"
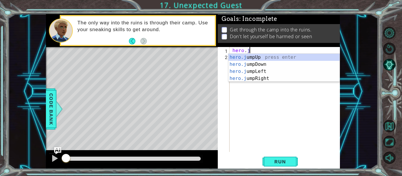
type textarea "h"
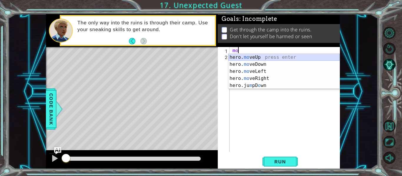
click at [256, 55] on div "hero. mo veUp press enter hero. mo veDown press enter hero. mo veLeft press ent…" at bounding box center [283, 78] width 111 height 49
type textarea "hero.moveUp(1)"
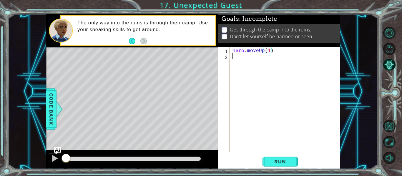
click at [274, 55] on div "hero . moveUp ( 1 )" at bounding box center [286, 105] width 110 height 117
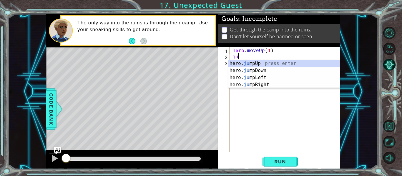
scroll to position [0, 0]
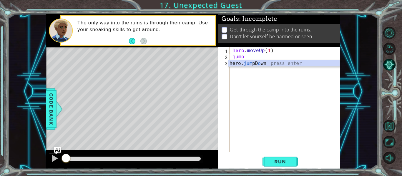
type textarea "jum"
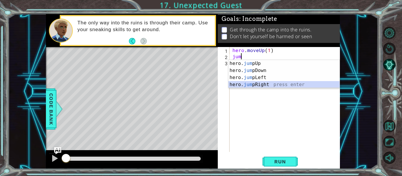
click at [257, 85] on div "hero. jum pUp press enter hero. jum pDown press enter hero. jum pLeft press ent…" at bounding box center [283, 81] width 111 height 42
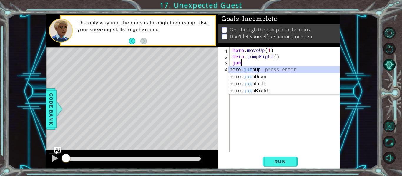
type textarea "jump"
click at [263, 76] on div "hero. jump Up press enter hero. jump Down press enter hero. jump Left press ent…" at bounding box center [283, 87] width 111 height 42
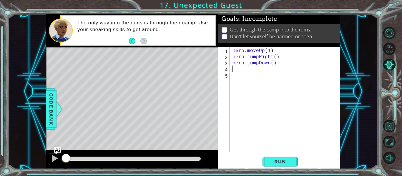
scroll to position [0, 0]
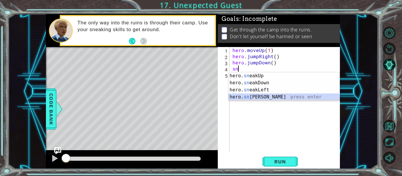
click at [266, 94] on div "hero. sn eakUp press enter hero. sn eakDown press enter hero. sn eakLeft press …" at bounding box center [283, 93] width 111 height 42
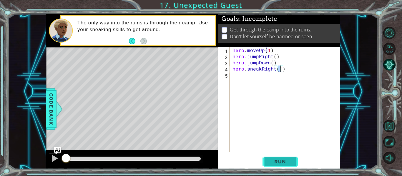
type textarea "hero.sneakRight(1)"
click at [275, 162] on span "Run" at bounding box center [279, 162] width 23 height 6
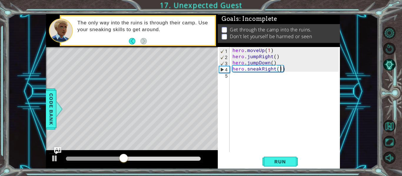
click at [289, 69] on div "hero . moveUp ( 1 ) hero . jumpRight ( ) hero . jumpDown ( ) hero . sneakRight …" at bounding box center [286, 105] width 110 height 117
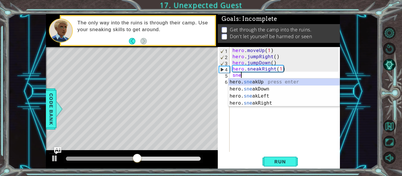
scroll to position [0, 0]
click at [260, 81] on div "hero. snea kUp press enter hero. snea kDown press enter hero. snea kLeft press …" at bounding box center [283, 99] width 111 height 42
type textarea "hero.sneakUp(1)"
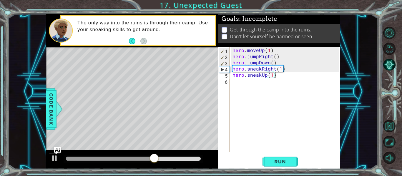
click at [277, 77] on div "hero . moveUp ( 1 ) hero . jumpRight ( ) hero . jumpDown ( ) hero . sneakRight …" at bounding box center [286, 105] width 110 height 117
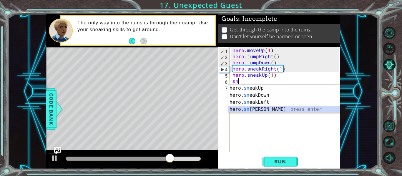
click at [257, 108] on div "hero. sn eakUp press enter hero. sn eakDown press enter hero. sn eakLeft press …" at bounding box center [283, 106] width 111 height 42
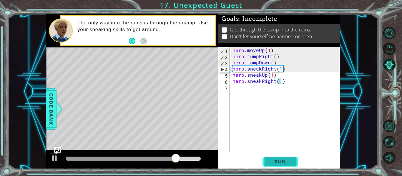
click at [269, 163] on span "Run" at bounding box center [279, 162] width 23 height 6
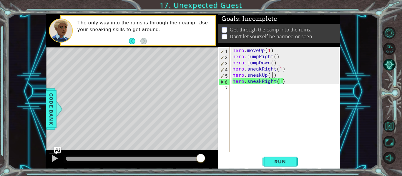
click at [271, 76] on div "hero . moveUp ( 1 ) hero . jumpRight ( ) hero . jumpDown ( ) hero . sneakRight …" at bounding box center [286, 105] width 110 height 117
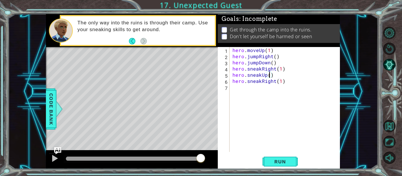
scroll to position [0, 2]
click at [271, 158] on button "Run" at bounding box center [279, 162] width 35 height 12
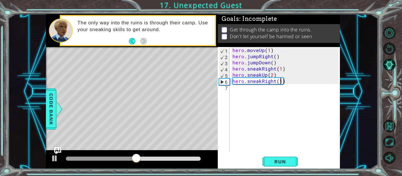
click at [280, 82] on div "hero . moveUp ( 1 ) hero . jumpRight ( ) hero . jumpDown ( ) hero . sneakRight …" at bounding box center [286, 105] width 110 height 117
type textarea "hero.sneakRight(2)"
click at [289, 83] on div "hero . moveUp ( 1 ) hero . jumpRight ( ) hero . jumpDown ( ) hero . sneakRight …" at bounding box center [286, 105] width 110 height 117
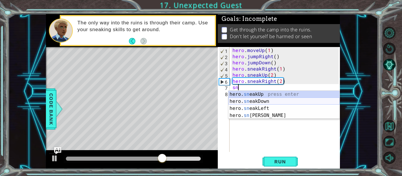
click at [261, 98] on div "hero. sn eakUp press enter hero. sn eakDown press enter hero. sn eakLeft press …" at bounding box center [283, 112] width 111 height 42
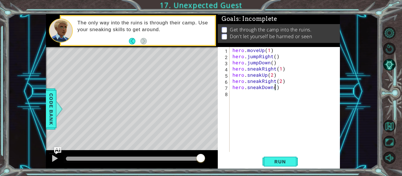
type textarea "hero.sneakDown(2)"
click at [278, 158] on button "Run" at bounding box center [279, 162] width 35 height 12
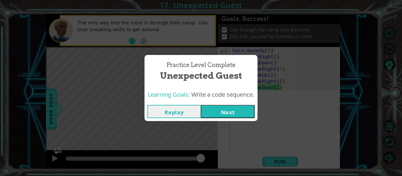
click at [228, 107] on button "Next" at bounding box center [227, 111] width 53 height 13
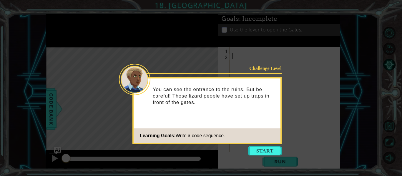
click at [260, 156] on icon at bounding box center [201, 88] width 402 height 176
click at [259, 149] on button "Start" at bounding box center [265, 150] width 34 height 9
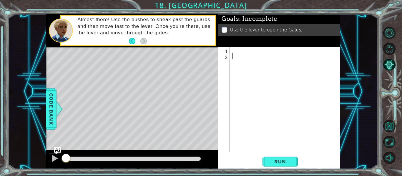
click at [235, 47] on div at bounding box center [286, 105] width 110 height 117
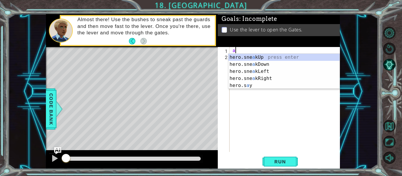
type textarea "a"
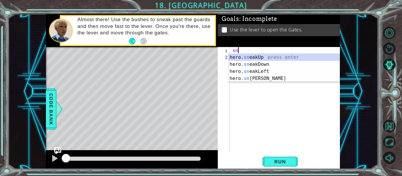
scroll to position [0, 0]
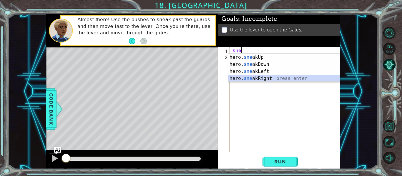
click at [250, 77] on div "hero. sne akUp press enter hero. sne akDown press enter hero. sne akLeft press …" at bounding box center [283, 75] width 111 height 42
type textarea "hero.sneakRight(1)"
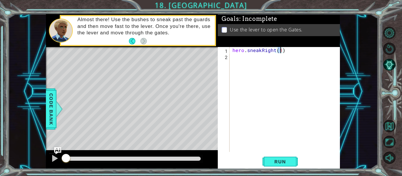
click at [285, 53] on div "hero . sneakRight ( 1 )" at bounding box center [286, 105] width 110 height 117
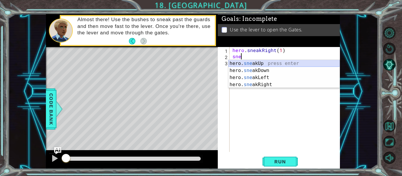
click at [264, 61] on div "hero. sne akUp press enter hero. sne akDown press enter hero. sne akLeft press …" at bounding box center [283, 81] width 111 height 42
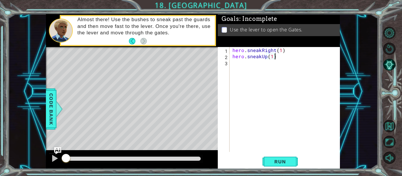
click at [279, 58] on div "hero . sneakRight ( 1 ) hero . sneakUp ( 1 )" at bounding box center [286, 105] width 110 height 117
click at [272, 57] on div "hero . sneakRight ( 1 ) hero . sneakUp ( 1 )" at bounding box center [286, 105] width 110 height 117
type textarea "hero.sneakUp(2)"
click at [279, 57] on div "hero . sneakRight ( 1 ) hero . sneakUp ( 2 )" at bounding box center [286, 105] width 110 height 117
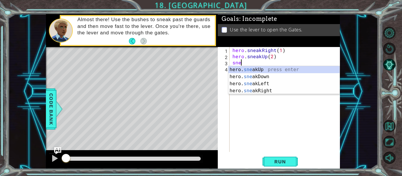
scroll to position [0, 0]
click at [262, 90] on div "hero. sne akUp press enter hero. sne akDown press enter hero. sne akLeft press …" at bounding box center [283, 87] width 111 height 42
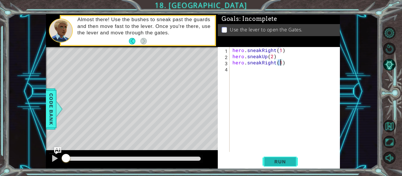
type textarea "hero.sneakRight(1)"
click at [274, 158] on button "Run" at bounding box center [279, 162] width 35 height 12
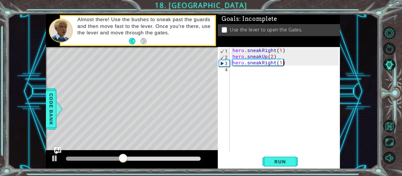
click at [290, 65] on div "hero . sneakRight ( 1 ) hero . sneakUp ( 2 ) hero . sneakRight ( 1 )" at bounding box center [286, 105] width 110 height 117
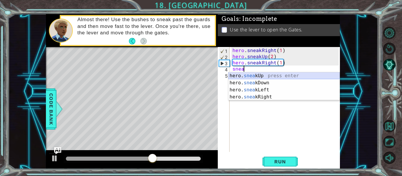
click at [258, 75] on div "hero. snea kUp press enter hero. snea kDown press enter hero. snea kLeft press …" at bounding box center [283, 93] width 111 height 42
type textarea "hero.sneakUp(1)"
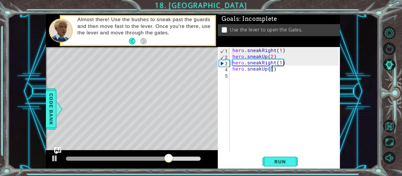
click at [276, 70] on div "hero . sneakRight ( 1 ) hero . sneakUp ( 2 ) hero . sneakRight ( 1 ) hero . sne…" at bounding box center [286, 105] width 110 height 117
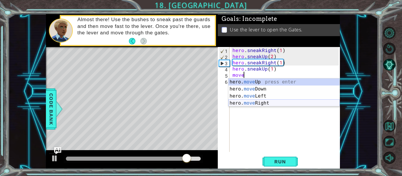
click at [257, 102] on div "hero. move Up press enter hero. move Down press enter hero. move Left press ent…" at bounding box center [283, 99] width 111 height 42
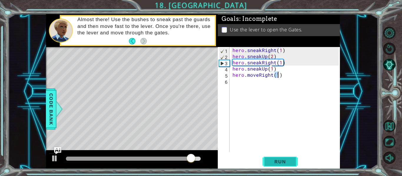
click at [272, 162] on span "Run" at bounding box center [279, 162] width 23 height 6
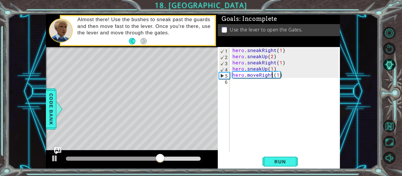
click at [270, 76] on div "hero . sneakRight ( 1 ) hero . sneakUp ( 2 ) hero . sneakRight ( 1 ) hero . sne…" at bounding box center [286, 105] width 110 height 117
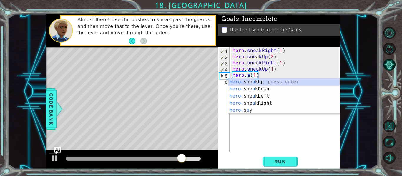
scroll to position [0, 1]
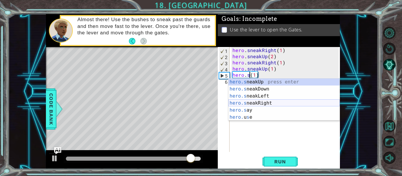
click at [270, 102] on div "hero.s neakUp press enter hero.s neakDown press enter hero.s neakLeft press ent…" at bounding box center [283, 106] width 111 height 56
type textarea "hero.sneakRight(1)(1)"
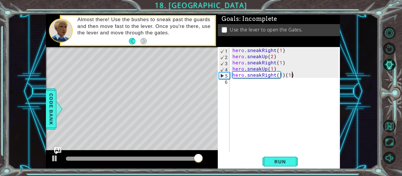
click at [292, 75] on div "hero . sneakRight ( 1 ) hero . sneakUp ( 2 ) hero . sneakRight ( 1 ) hero . sne…" at bounding box center [286, 105] width 110 height 117
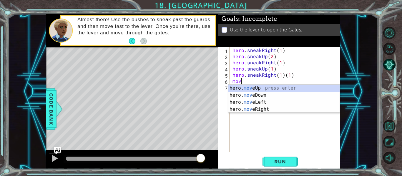
scroll to position [0, 0]
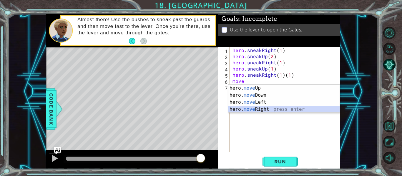
click at [262, 108] on div "hero. move Up press enter hero. move Down press enter hero. move Left press ent…" at bounding box center [283, 106] width 111 height 42
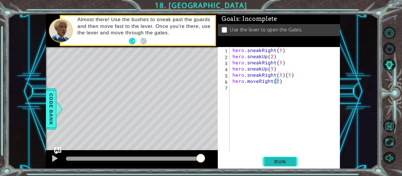
click at [275, 160] on span "Run" at bounding box center [279, 162] width 23 height 6
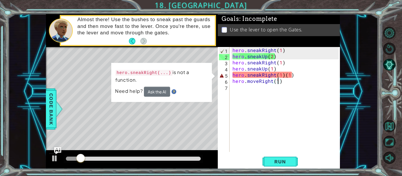
click at [294, 79] on div "hero . sneakRight ( 1 ) hero . sneakUp ( 2 ) hero . sneakRight ( 1 ) hero . sne…" at bounding box center [286, 105] width 110 height 117
click at [293, 75] on div "hero . sneakRight ( 1 ) hero . sneakUp ( 2 ) hero . sneakRight ( 1 ) hero . sne…" at bounding box center [286, 105] width 110 height 117
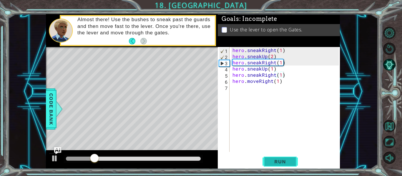
click at [272, 159] on span "Run" at bounding box center [279, 162] width 23 height 6
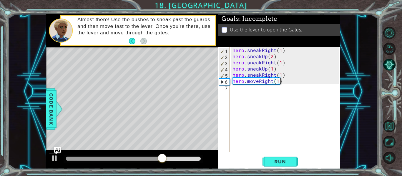
click at [283, 82] on div "hero . sneakRight ( 1 ) hero . sneakUp ( 2 ) hero . sneakRight ( 1 ) hero . sne…" at bounding box center [286, 105] width 110 height 117
type textarea "hero.moveRight(1)"
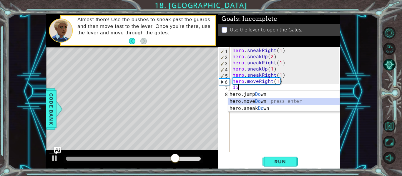
click at [255, 100] on div "hero.jump Do wn press enter hero.move Do wn press enter hero.sneak Do wn press …" at bounding box center [283, 108] width 111 height 35
type textarea "hero.moveDown(1)"
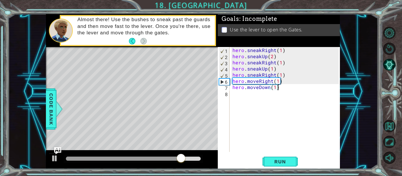
click at [278, 87] on div "hero . sneakRight ( 1 ) hero . sneakUp ( 2 ) hero . sneakRight ( 1 ) hero . sne…" at bounding box center [286, 105] width 110 height 117
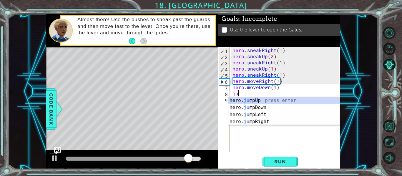
type textarea "jum"
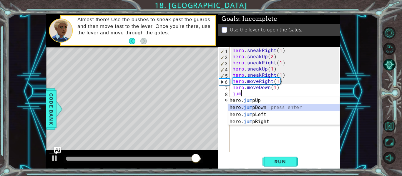
click at [258, 106] on div "hero. jum pUp press enter hero. jum pDown press enter hero. jum pLeft press ent…" at bounding box center [283, 118] width 111 height 42
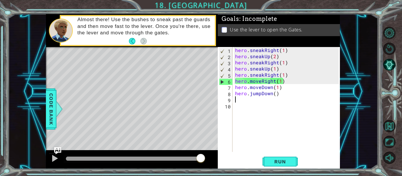
click at [280, 97] on div "hero . sneakRight ( 1 ) hero . sneakUp ( 2 ) hero . sneakRight ( 1 ) hero . sne…" at bounding box center [288, 105] width 108 height 117
click at [280, 93] on div "hero . sneakRight ( 1 ) hero . sneakUp ( 2 ) hero . sneakRight ( 1 ) hero . sne…" at bounding box center [288, 105] width 108 height 117
type textarea "hero.jumpDown()"
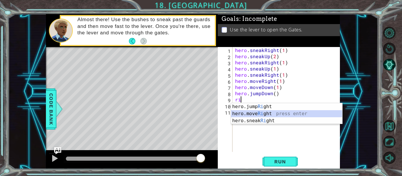
click at [261, 113] on div "hero.jump Ri ght press enter hero.move Ri ght press enter hero.sneak Ri ght pre…" at bounding box center [286, 120] width 111 height 35
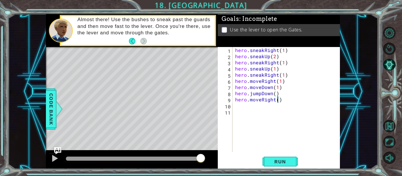
type textarea "hero.moveRight(2)"
click at [284, 100] on div "hero . sneakRight ( 1 ) hero . sneakUp ( 2 ) hero . sneakRight ( 1 ) hero . sne…" at bounding box center [288, 105] width 108 height 117
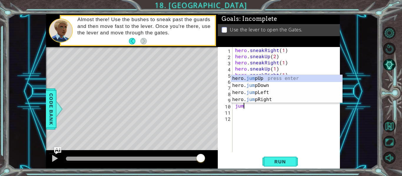
scroll to position [0, 0]
type textarea "jump"
click at [268, 78] on div "hero. jump Up press enter hero. jump Down press enter hero. jump Left press ent…" at bounding box center [286, 96] width 111 height 42
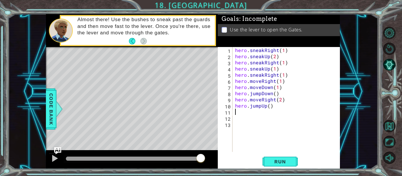
scroll to position [0, 0]
click at [276, 107] on div "hero . sneakRight ( 1 ) hero . sneakUp ( 2 ) hero . sneakRight ( 1 ) hero . sne…" at bounding box center [288, 105] width 108 height 117
type textarea "hero.jumpUp()"
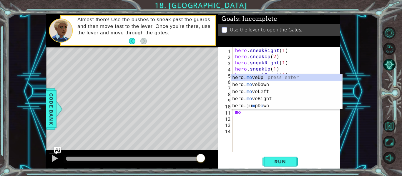
scroll to position [0, 0]
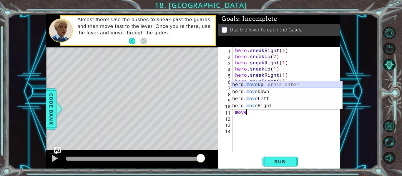
click at [257, 86] on div "hero. move Up press enter hero. move Down press enter hero. move Left press ent…" at bounding box center [286, 102] width 111 height 42
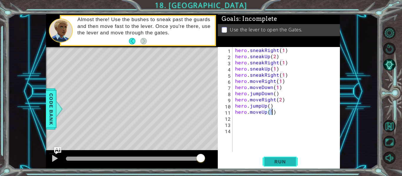
type textarea "hero.moveUp(1)"
click at [274, 159] on span "Run" at bounding box center [279, 162] width 23 height 6
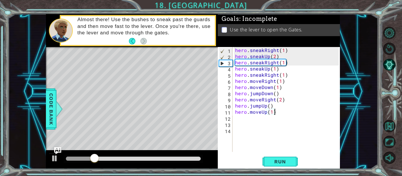
click at [275, 110] on div "hero . sneakRight ( 1 ) hero . sneakUp ( 2 ) hero . sneakRight ( 1 ) hero . sne…" at bounding box center [288, 105] width 108 height 117
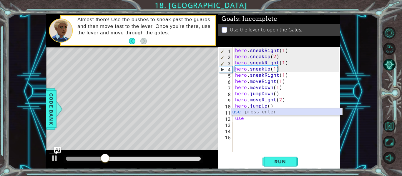
click at [269, 110] on div "use press enter" at bounding box center [286, 118] width 111 height 21
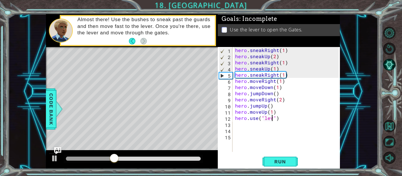
scroll to position [0, 3]
type textarea "hero.use("lever")"
click at [274, 163] on span "Run" at bounding box center [279, 162] width 23 height 6
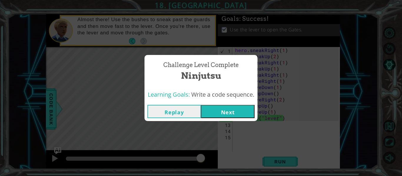
click at [229, 113] on button "Next" at bounding box center [227, 111] width 53 height 13
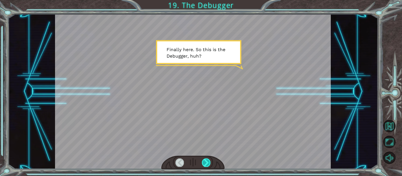
click at [205, 165] on div at bounding box center [206, 162] width 9 height 8
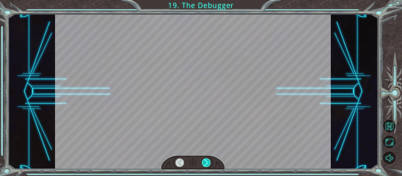
click at [205, 163] on div at bounding box center [206, 162] width 9 height 8
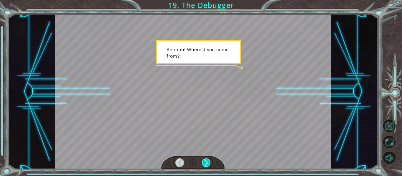
click at [205, 163] on div at bounding box center [206, 162] width 9 height 8
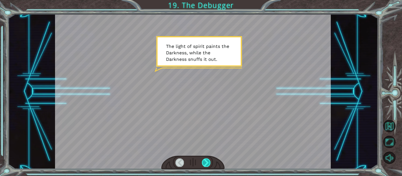
click at [205, 163] on div at bounding box center [206, 162] width 9 height 8
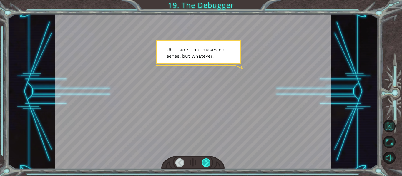
click at [205, 163] on div at bounding box center [206, 162] width 9 height 8
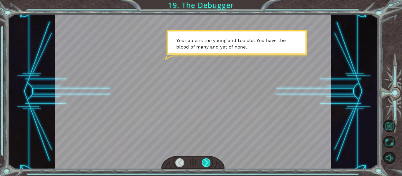
click at [205, 163] on div at bounding box center [206, 162] width 9 height 8
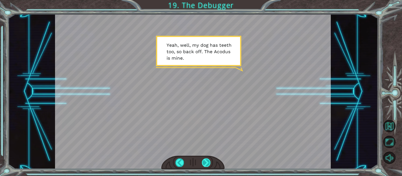
click at [205, 163] on div at bounding box center [206, 162] width 9 height 8
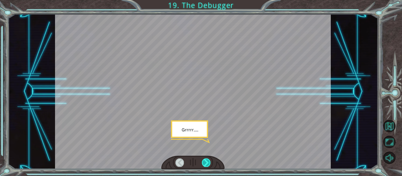
click at [205, 163] on div at bounding box center [206, 162] width 9 height 8
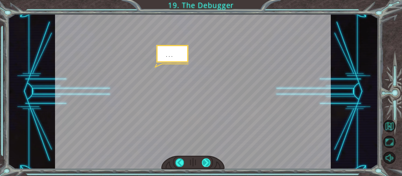
click at [205, 163] on div at bounding box center [206, 162] width 9 height 8
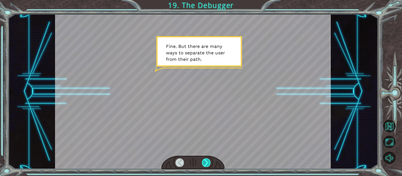
click at [205, 163] on div at bounding box center [206, 162] width 9 height 8
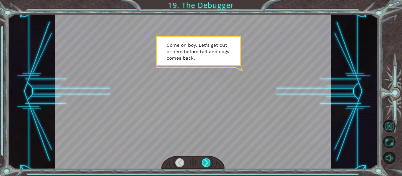
click at [205, 163] on div at bounding box center [206, 162] width 9 height 8
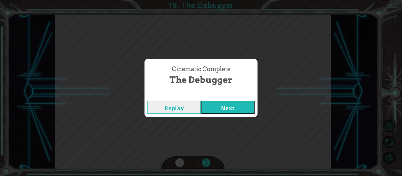
click at [213, 99] on div "Replay Next" at bounding box center [200, 107] width 113 height 19
click at [213, 111] on button "Next" at bounding box center [227, 107] width 53 height 13
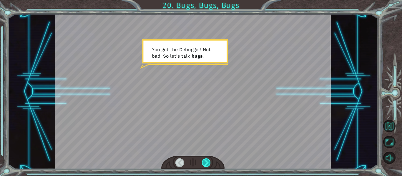
click at [204, 162] on div at bounding box center [206, 162] width 9 height 8
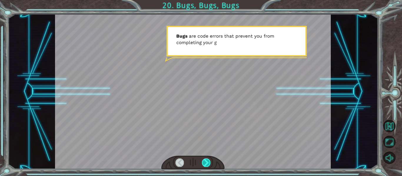
click at [204, 162] on div at bounding box center [206, 162] width 9 height 8
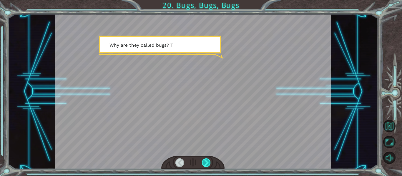
click at [204, 162] on div at bounding box center [206, 162] width 9 height 8
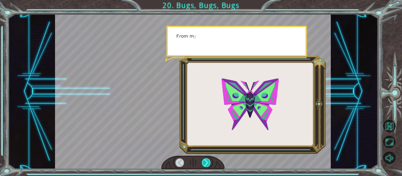
click at [204, 162] on div at bounding box center [206, 162] width 9 height 8
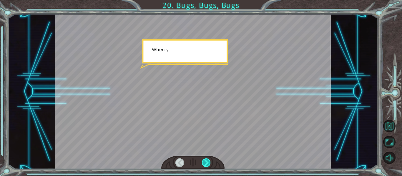
click at [204, 162] on div at bounding box center [206, 162] width 9 height 8
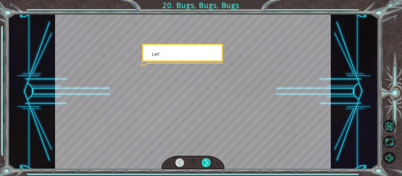
click at [204, 162] on div at bounding box center [206, 162] width 9 height 8
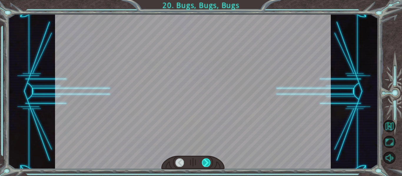
click at [204, 162] on div at bounding box center [206, 162] width 9 height 8
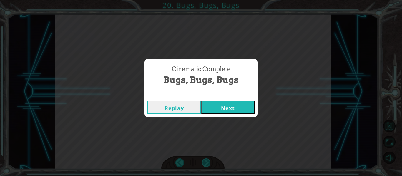
click at [204, 162] on div "Cinematic Complete Bugs, Bugs, Bugs Replay Next" at bounding box center [201, 88] width 402 height 176
click at [229, 107] on button "Next" at bounding box center [227, 107] width 53 height 13
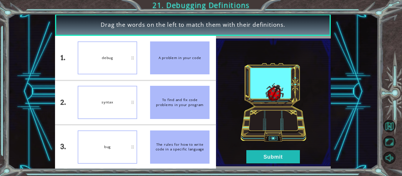
drag, startPoint x: 177, startPoint y: 98, endPoint x: 171, endPoint y: 55, distance: 43.6
click at [171, 55] on ul "A problem in your code To find and fix code problems in your program The rules …" at bounding box center [179, 102] width 72 height 133
click at [256, 155] on button "Submit" at bounding box center [272, 156] width 53 height 13
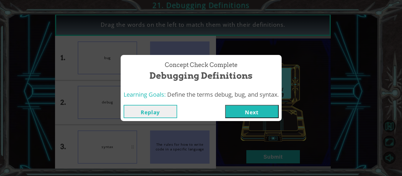
click at [248, 116] on button "Next" at bounding box center [251, 111] width 53 height 13
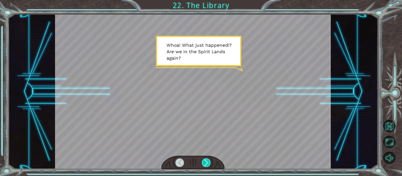
click at [205, 162] on div at bounding box center [206, 162] width 9 height 8
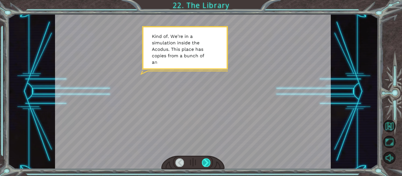
click at [205, 163] on div at bounding box center [206, 162] width 9 height 8
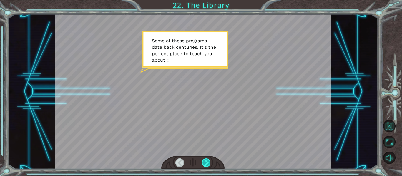
click at [205, 163] on div at bounding box center [206, 162] width 9 height 8
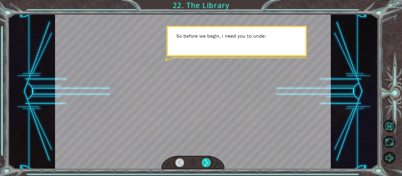
click at [205, 163] on div at bounding box center [206, 162] width 9 height 8
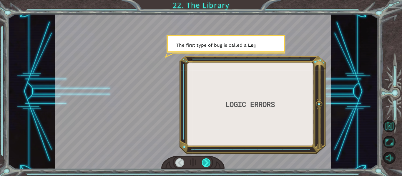
click at [205, 163] on div at bounding box center [206, 162] width 9 height 8
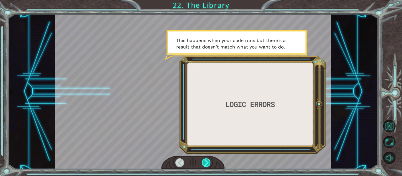
click at [205, 163] on div at bounding box center [206, 162] width 9 height 8
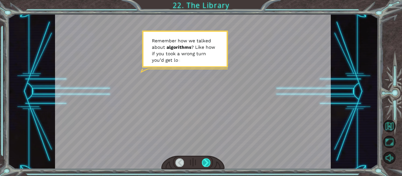
click at [205, 163] on div at bounding box center [206, 162] width 9 height 8
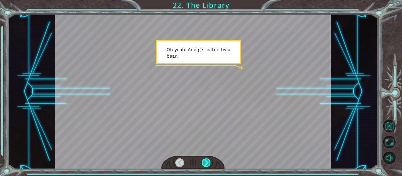
click at [205, 163] on div at bounding box center [206, 162] width 9 height 8
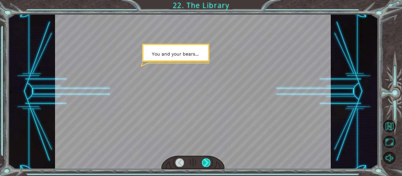
click at [205, 163] on div at bounding box center [206, 162] width 9 height 8
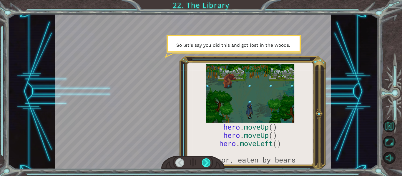
click at [205, 163] on div at bounding box center [206, 162] width 9 height 8
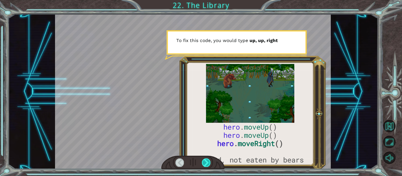
click at [205, 163] on div at bounding box center [206, 162] width 9 height 8
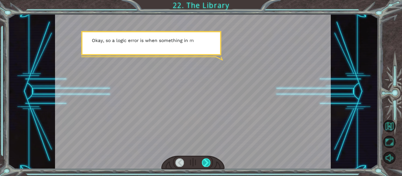
click at [205, 163] on div at bounding box center [206, 162] width 9 height 8
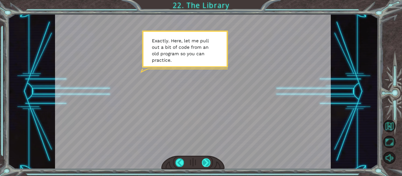
click at [205, 163] on div at bounding box center [206, 162] width 9 height 8
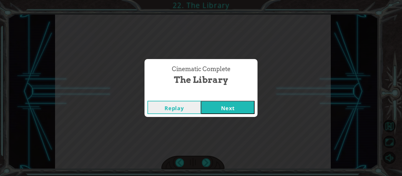
click at [207, 109] on button "Next" at bounding box center [227, 107] width 53 height 13
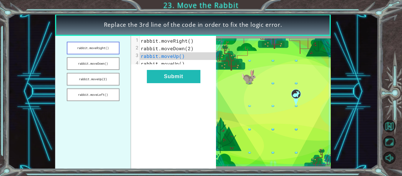
click at [99, 51] on button "rabbit.moveRight()" at bounding box center [93, 48] width 53 height 13
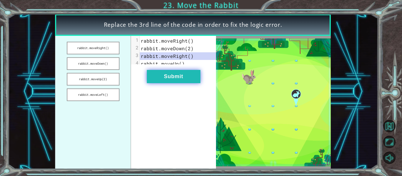
click at [163, 80] on button "Submit" at bounding box center [173, 76] width 53 height 13
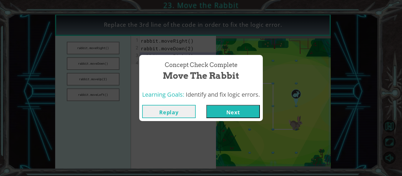
click at [222, 112] on button "Next" at bounding box center [232, 111] width 53 height 13
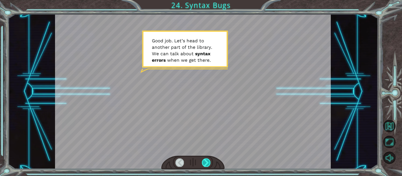
click at [205, 162] on div at bounding box center [206, 162] width 9 height 8
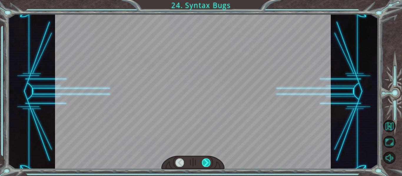
click at [205, 161] on div at bounding box center [206, 162] width 9 height 8
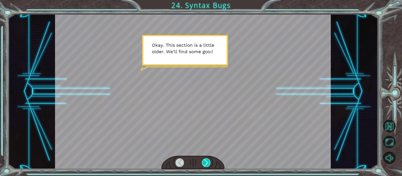
click at [205, 161] on div at bounding box center [206, 162] width 9 height 8
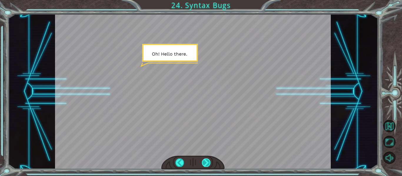
click at [205, 161] on div at bounding box center [206, 162] width 9 height 8
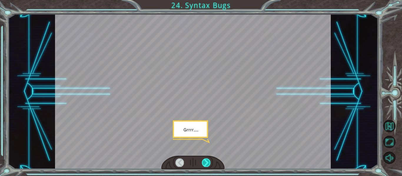
click at [205, 161] on div at bounding box center [206, 162] width 9 height 8
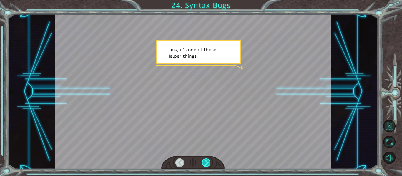
click at [205, 161] on div at bounding box center [206, 162] width 9 height 8
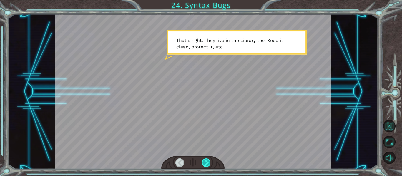
click at [205, 161] on div at bounding box center [206, 162] width 9 height 8
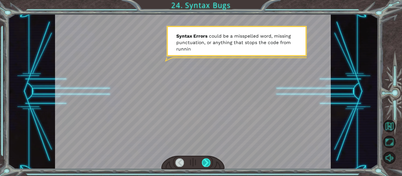
click at [205, 161] on div at bounding box center [206, 162] width 9 height 8
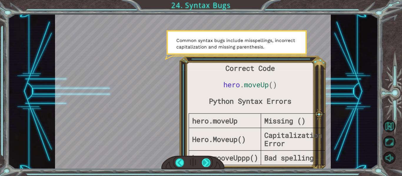
click at [205, 161] on div at bounding box center [206, 162] width 9 height 8
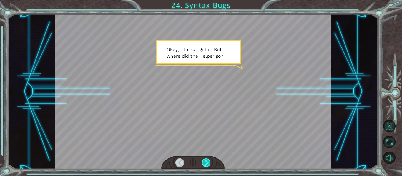
click at [205, 161] on div at bounding box center [206, 162] width 9 height 8
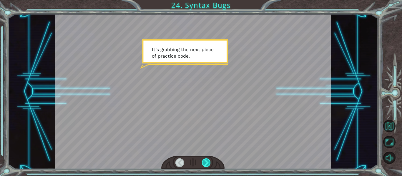
click at [205, 161] on div at bounding box center [206, 162] width 9 height 8
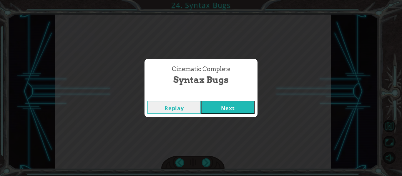
click at [217, 111] on button "Next" at bounding box center [227, 107] width 53 height 13
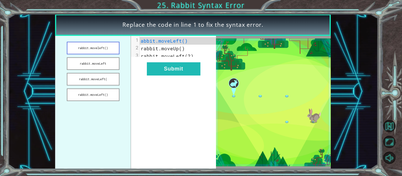
click at [110, 48] on button "rabbit.moveleft()" at bounding box center [93, 48] width 53 height 13
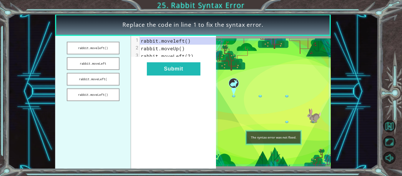
click at [275, 136] on img at bounding box center [273, 103] width 115 height 128
click at [109, 95] on button "rabbit.moveLeft()" at bounding box center [93, 94] width 53 height 13
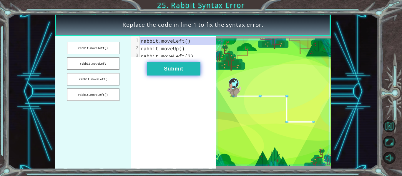
click at [168, 71] on button "Submit" at bounding box center [173, 68] width 53 height 13
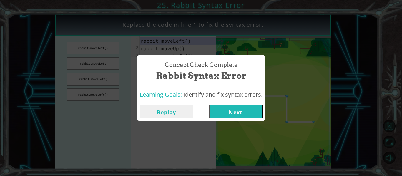
click at [234, 111] on button "Next" at bounding box center [235, 111] width 53 height 13
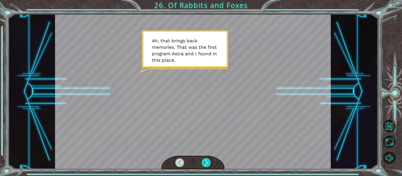
click at [207, 160] on div at bounding box center [206, 162] width 9 height 8
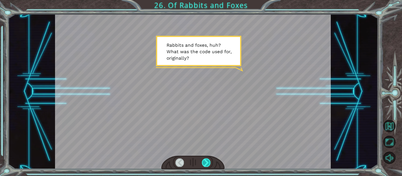
click at [206, 162] on div at bounding box center [206, 162] width 9 height 8
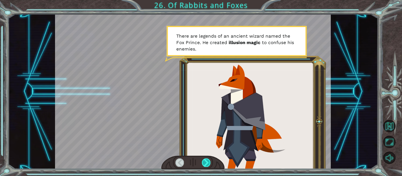
click at [206, 162] on div at bounding box center [206, 162] width 9 height 8
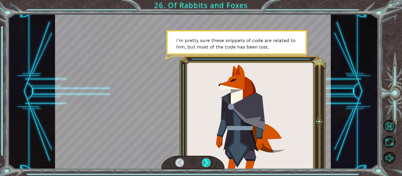
click at [206, 162] on div at bounding box center [206, 162] width 9 height 8
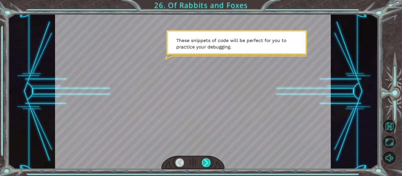
click at [206, 162] on div at bounding box center [206, 162] width 9 height 8
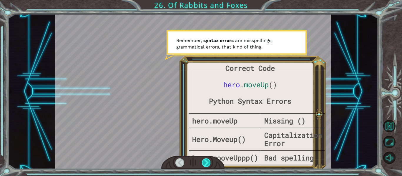
click at [206, 162] on div at bounding box center [206, 162] width 9 height 8
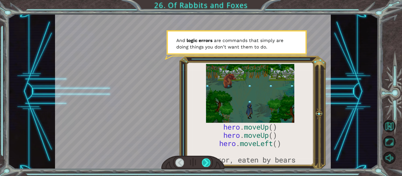
click at [206, 162] on div at bounding box center [206, 162] width 9 height 8
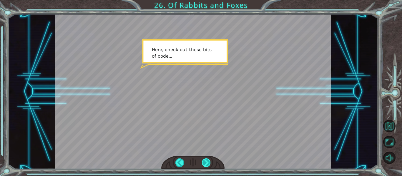
click at [206, 162] on div at bounding box center [206, 162] width 9 height 8
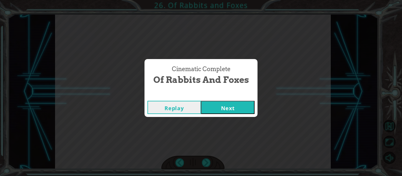
click at [213, 109] on button "Next" at bounding box center [227, 107] width 53 height 13
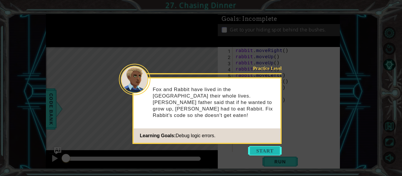
click at [259, 150] on button "Start" at bounding box center [265, 150] width 34 height 9
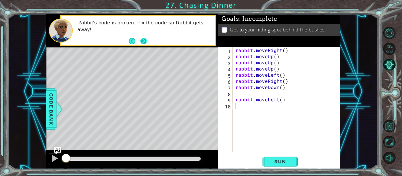
click at [142, 41] on button "Next" at bounding box center [143, 41] width 6 height 6
click at [246, 94] on div "rabbit . moveRight ( ) rabbit . moveUp ( ) rabbit . moveUp ( ) rabbit . moveUp …" at bounding box center [287, 105] width 107 height 117
type textarea "rabbit.moveDown()"
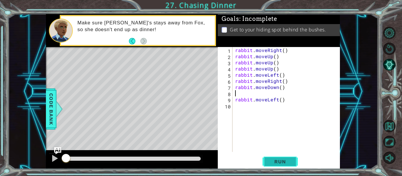
click at [272, 164] on span "Run" at bounding box center [279, 162] width 23 height 6
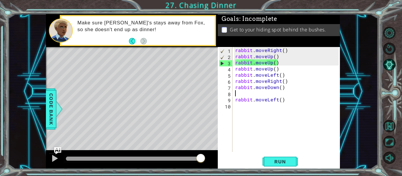
click at [290, 102] on div "rabbit . moveRight ( ) rabbit . moveUp ( ) rabbit . moveUp ( ) rabbit . moveUp …" at bounding box center [288, 105] width 108 height 117
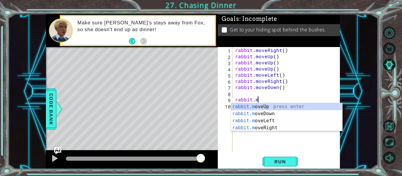
type textarea "r"
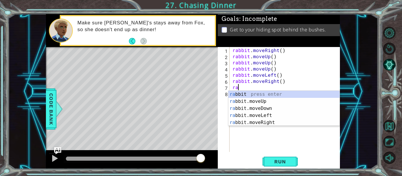
type textarea "r"
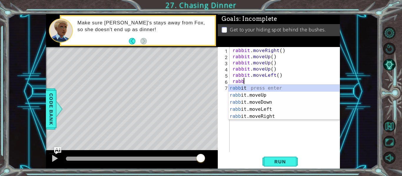
type textarea "r"
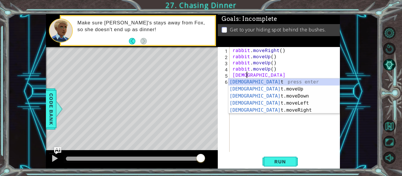
type textarea "r"
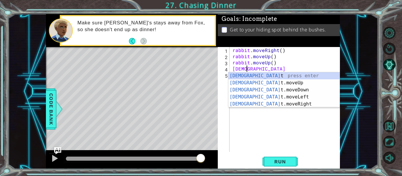
type textarea "r"
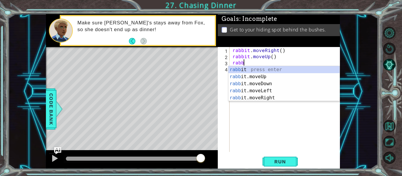
type textarea "r"
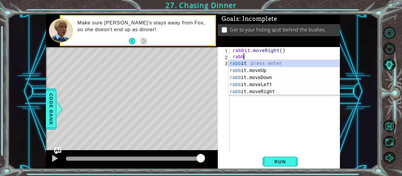
type textarea "r"
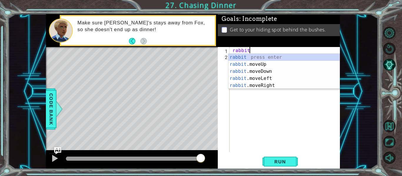
type textarea "r"
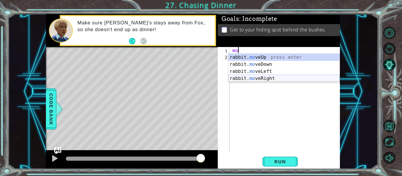
click at [258, 80] on div "rabbit. mo veUp press enter rabbit. mo veDown press enter rabbit. mo veLeft pre…" at bounding box center [283, 75] width 111 height 42
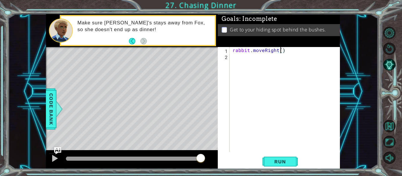
type textarea "rabbit.moveRight(2)"
click at [292, 49] on div "rabbit . moveRight ( 2 )" at bounding box center [286, 105] width 110 height 117
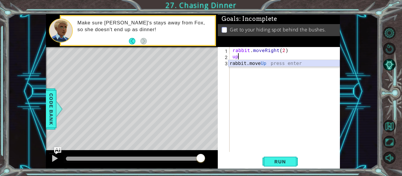
click at [265, 65] on div "rabbit.move Up press enter" at bounding box center [283, 70] width 111 height 21
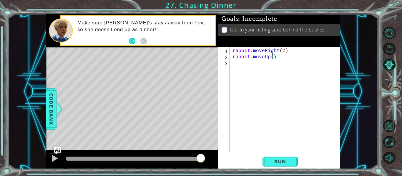
type textarea "rabbit.moveUp(2)"
click at [278, 58] on div "rabbit . moveRight ( 2 ) rabbit . moveUp ( 2 )" at bounding box center [286, 105] width 110 height 117
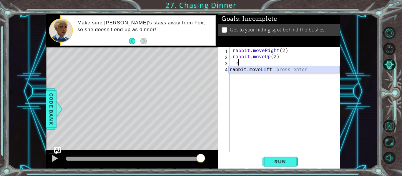
click at [253, 72] on div "rabbit.move Le ft press enter" at bounding box center [283, 76] width 111 height 21
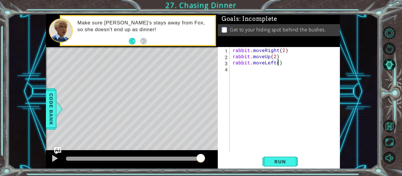
type textarea "rabbit.moveLeft(2)"
click at [284, 63] on div "rabbit . moveRight ( 2 ) rabbit . moveUp ( 2 ) rabbit . moveLeft ( 2 )" at bounding box center [286, 105] width 110 height 117
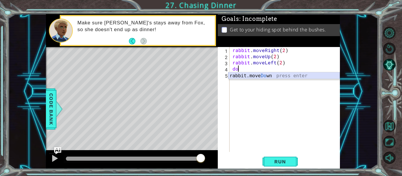
click at [262, 73] on div "rabbit.move Do wn press enter" at bounding box center [283, 82] width 111 height 21
type textarea "rabbit.moveDown(1)"
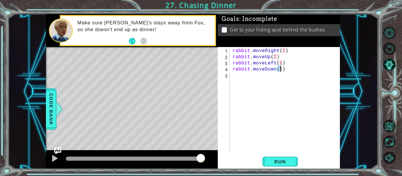
click at [286, 71] on div "rabbit . moveRight ( 2 ) rabbit . moveUp ( 2 ) rabbit . moveLeft ( 2 ) rabbit .…" at bounding box center [286, 105] width 110 height 117
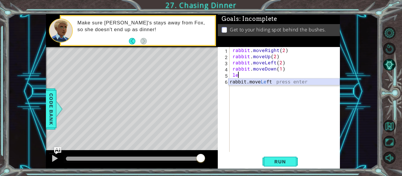
click at [260, 82] on div "rabbit.move Le ft press enter" at bounding box center [283, 88] width 111 height 21
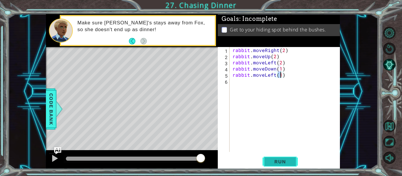
type textarea "rabbit.moveLeft(1)"
click at [273, 161] on span "Run" at bounding box center [279, 162] width 23 height 6
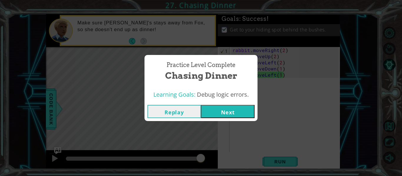
click at [219, 114] on button "Next" at bounding box center [227, 111] width 53 height 13
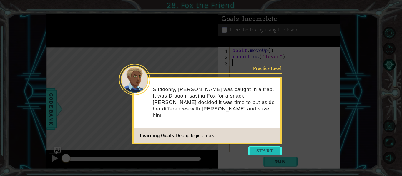
click at [269, 150] on button "Start" at bounding box center [265, 150] width 34 height 9
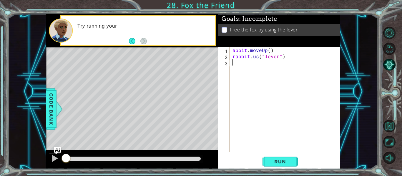
click at [231, 51] on div "abbit . moveUp ( ) rabbit . us ( "lever" )" at bounding box center [286, 105] width 110 height 117
type textarea "rabbit.moveUp()"
click at [274, 98] on div "rabbit . moveUp ( ) rabbit . us ( "lever" )" at bounding box center [286, 105] width 110 height 117
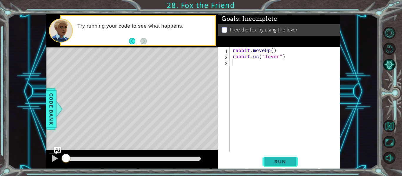
click at [276, 165] on span "Run" at bounding box center [279, 162] width 23 height 6
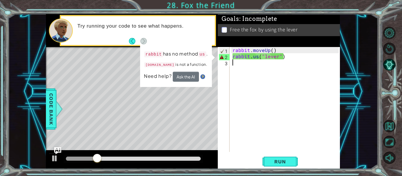
click at [257, 60] on div "rabbit . moveUp ( ) rabbit . us ( "lever" )" at bounding box center [286, 105] width 110 height 117
click at [257, 58] on div "rabbit . moveUp ( ) rabbit . us ( "lever" )" at bounding box center [286, 105] width 110 height 117
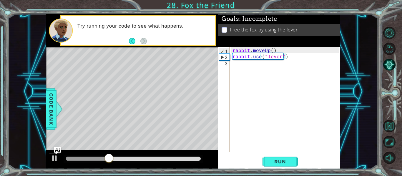
scroll to position [0, 2]
type textarea "rabbit.use("lever")"
click at [275, 161] on span "Run" at bounding box center [279, 162] width 23 height 6
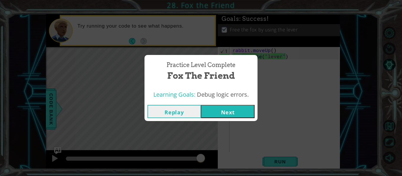
click at [227, 107] on button "Next" at bounding box center [227, 111] width 53 height 13
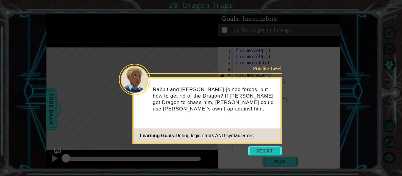
click at [257, 150] on button "Start" at bounding box center [265, 150] width 34 height 9
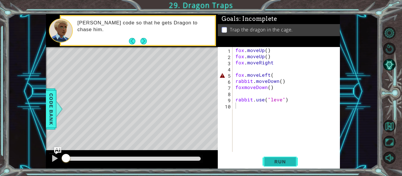
click at [267, 157] on button "Run" at bounding box center [279, 162] width 35 height 12
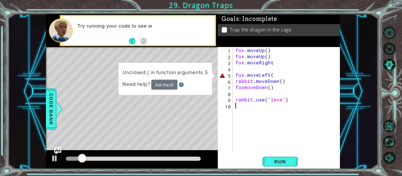
click at [271, 75] on div "fox . moveUp ( ) fox . moveUp ( ) fox . moveRight fox . moveLeft ( rabbit . mov…" at bounding box center [287, 105] width 107 height 117
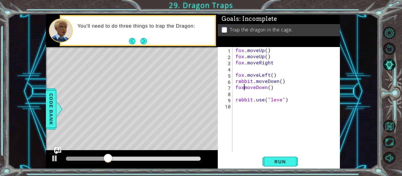
click at [243, 89] on div "fox . moveUp ( ) fox . moveUp ( ) fox . moveRight fox . moveLeft ( ) rabbit . m…" at bounding box center [287, 105] width 107 height 117
click at [279, 102] on div "fox . moveUp ( ) fox . moveUp ( ) fox . moveRight fox . moveLeft ( ) rabbit . m…" at bounding box center [287, 105] width 107 height 117
click at [280, 101] on div "fox . moveUp ( ) fox . moveUp ( ) fox . moveRight fox . moveLeft ( ) rabbit . m…" at bounding box center [287, 105] width 107 height 117
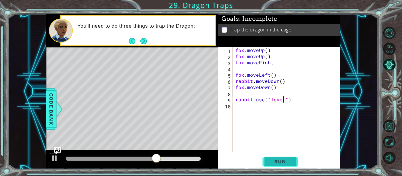
type textarea "rabbit.use("lever")"
click at [271, 164] on span "Run" at bounding box center [279, 162] width 23 height 6
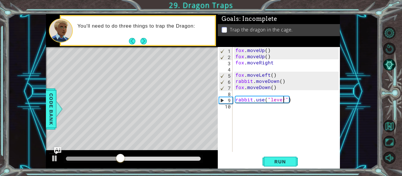
click at [243, 93] on div "fox . moveUp ( ) fox . moveUp ( ) fox . moveRight fox . moveLeft ( ) rabbit . m…" at bounding box center [287, 105] width 107 height 117
type textarea "fox.moveDown()"
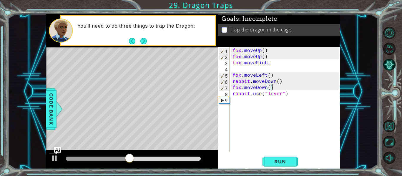
click at [233, 70] on div "fox . moveUp ( ) fox . moveUp ( ) fox . moveRight fox . moveLeft ( ) rabbit . m…" at bounding box center [286, 105] width 110 height 117
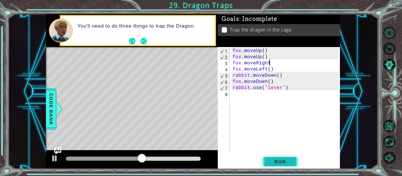
click at [286, 162] on span "Run" at bounding box center [279, 162] width 23 height 6
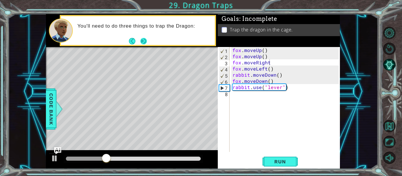
click at [144, 41] on button "Next" at bounding box center [143, 41] width 7 height 7
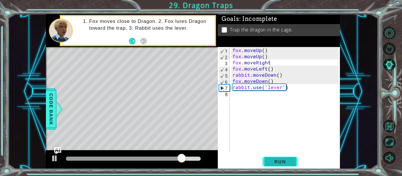
click at [270, 160] on span "Run" at bounding box center [279, 162] width 23 height 6
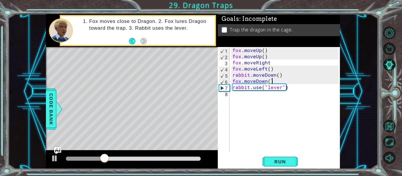
click at [274, 81] on div "fox . moveUp ( ) fox . moveUp ( ) fox . moveRight fox . moveLeft ( ) rabbit . m…" at bounding box center [286, 105] width 110 height 117
type textarea "fox.moveDown()"
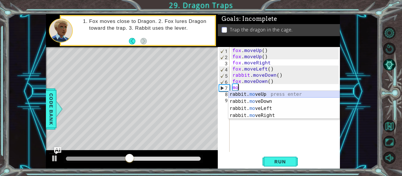
click at [261, 96] on div "rabbit. mo veUp press enter rabbit. mo veDown press enter rabbit. mo veLeft pre…" at bounding box center [283, 112] width 111 height 42
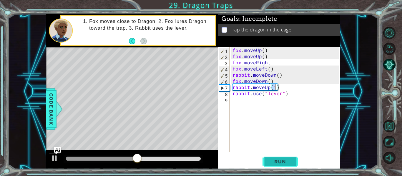
type textarea "rabbit.moveUp(1)"
click at [269, 162] on span "Run" at bounding box center [279, 162] width 23 height 6
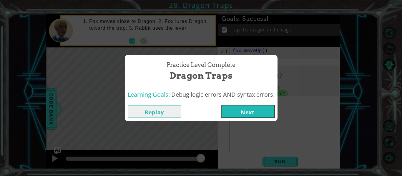
click at [249, 109] on button "Next" at bounding box center [247, 111] width 53 height 13
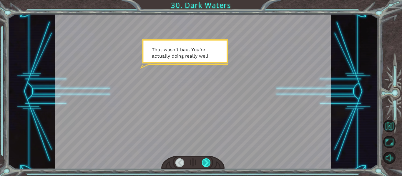
click at [204, 160] on div at bounding box center [206, 162] width 9 height 8
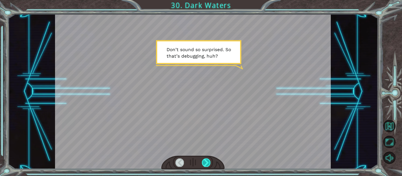
click at [204, 160] on div at bounding box center [206, 162] width 9 height 8
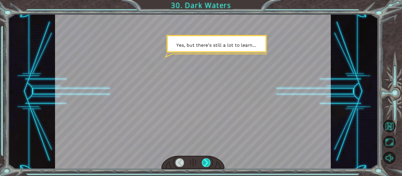
click at [204, 160] on div at bounding box center [206, 162] width 9 height 8
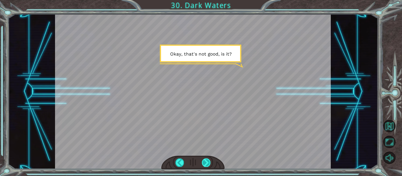
click at [204, 160] on div at bounding box center [206, 162] width 9 height 8
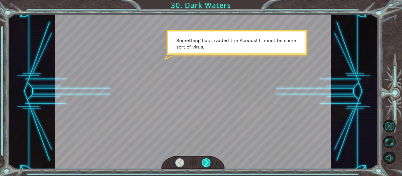
click at [204, 160] on div at bounding box center [206, 162] width 9 height 8
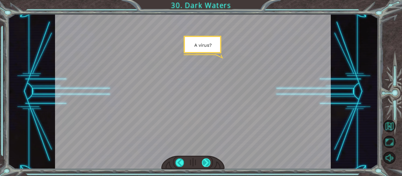
click at [204, 160] on div at bounding box center [206, 162] width 9 height 8
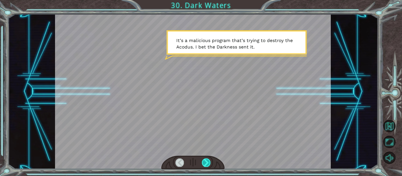
click at [204, 160] on div at bounding box center [206, 162] width 9 height 8
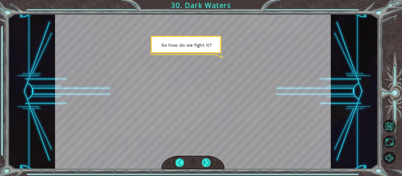
click at [204, 160] on div at bounding box center [206, 162] width 9 height 8
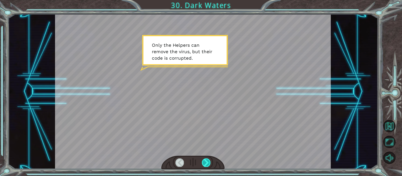
click at [204, 160] on div at bounding box center [206, 162] width 9 height 8
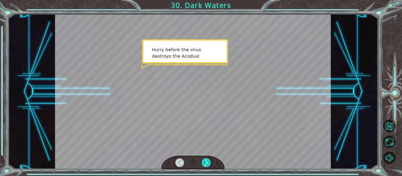
click at [204, 160] on div at bounding box center [206, 162] width 9 height 8
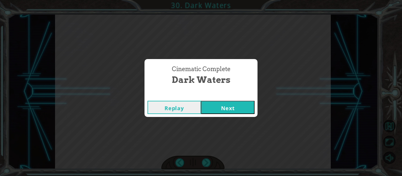
click at [216, 110] on button "Next" at bounding box center [227, 107] width 53 height 13
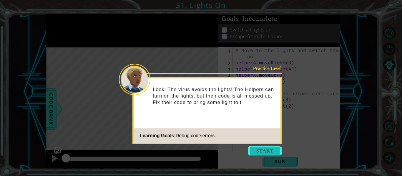
click at [253, 148] on button "Start" at bounding box center [265, 150] width 34 height 9
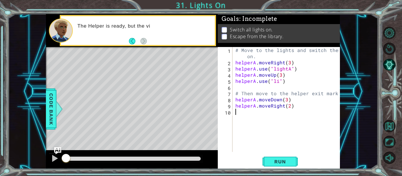
click at [265, 88] on div "# Move to the lights and switch them on. helperA . moveRight ( 3 ) helperA . us…" at bounding box center [287, 108] width 107 height 123
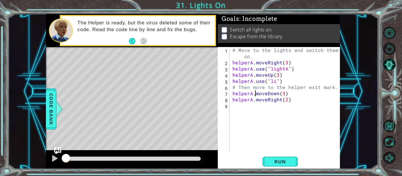
click at [256, 91] on div "# Move to the lights and switch them on. helperA . moveRight ( 3 ) helperA . us…" at bounding box center [286, 108] width 110 height 123
click at [256, 86] on div "# Move to the lights and switch them on. helperA . moveRight ( 3 ) helperA . us…" at bounding box center [286, 108] width 110 height 123
click at [286, 81] on div "# Move to the lights and switch them on. helperA . moveRight ( 3 ) helperA . us…" at bounding box center [286, 108] width 110 height 123
click at [275, 158] on button "Run" at bounding box center [279, 162] width 35 height 12
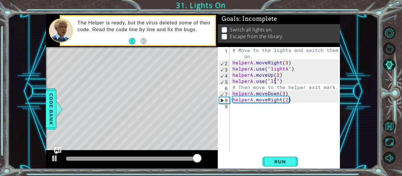
click at [275, 82] on div "# Move to the lights and switch them on. helperA . moveRight ( 3 ) helperA . us…" at bounding box center [286, 108] width 110 height 123
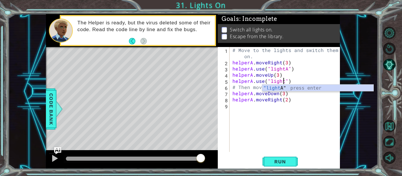
scroll to position [0, 4]
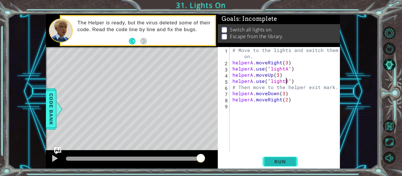
click at [284, 161] on span "Run" at bounding box center [279, 162] width 23 height 6
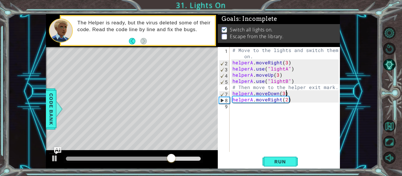
click at [287, 94] on div "# Move to the lights and switch them on. helperA . moveRight ( 3 ) helperA . us…" at bounding box center [286, 108] width 110 height 123
click at [296, 99] on div "# Move to the lights and switch them on. helperA . moveRight ( 3 ) helperA . us…" at bounding box center [286, 108] width 110 height 123
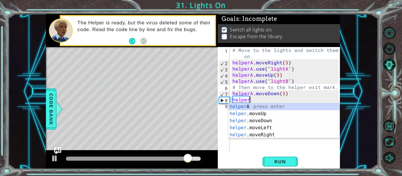
scroll to position [0, 0]
type textarea "h"
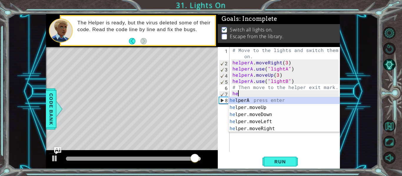
type textarea "h"
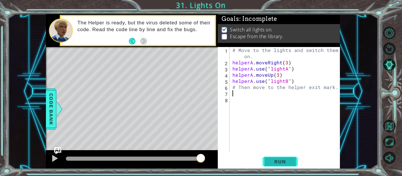
click at [285, 162] on span "Run" at bounding box center [279, 162] width 23 height 6
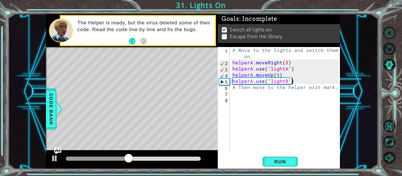
click at [296, 82] on div "# Move to the lights and switch them on. helperA . moveRight ( 3 ) helperA . us…" at bounding box center [286, 108] width 110 height 123
type textarea "helperA.use("lightB")"
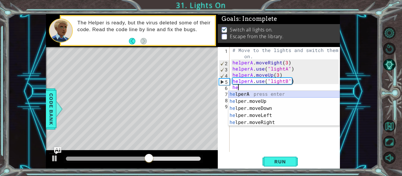
click at [250, 93] on div "he lperA press enter he lper.moveUp press enter he lper.moveDown press enter he…" at bounding box center [283, 115] width 111 height 49
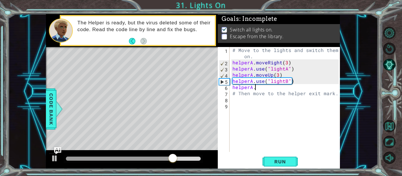
scroll to position [0, 1]
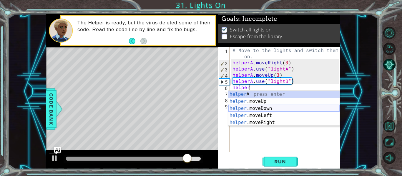
click at [253, 107] on div "helper A press enter helper .moveUp press enter helper .moveDown press enter he…" at bounding box center [283, 115] width 111 height 49
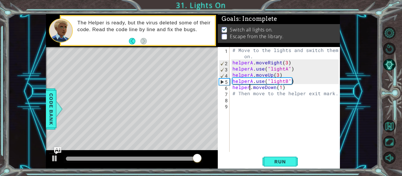
click at [249, 90] on div "# Move to the lights and switch them on. helperA . moveRight ( 3 ) helperA . us…" at bounding box center [286, 108] width 110 height 123
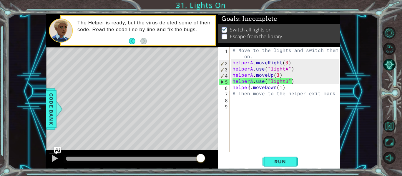
type textarea "helperA.moveDown(1)"
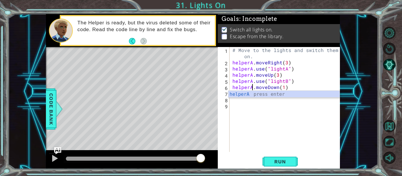
click at [286, 88] on div "# Move to the lights and switch them on. helperA . moveRight ( 3 ) helperA . us…" at bounding box center [286, 108] width 110 height 123
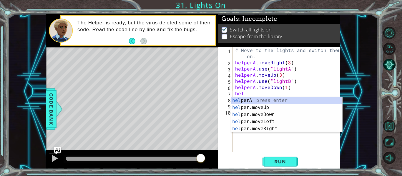
scroll to position [0, 0]
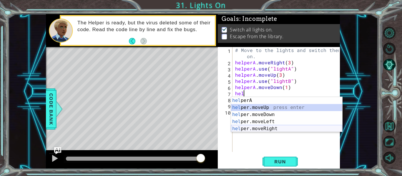
drag, startPoint x: 252, startPoint y: 107, endPoint x: 250, endPoint y: 127, distance: 20.4
click at [250, 127] on div "hel perA press enter hel per.moveUp press enter hel per.moveDown press enter he…" at bounding box center [286, 121] width 111 height 49
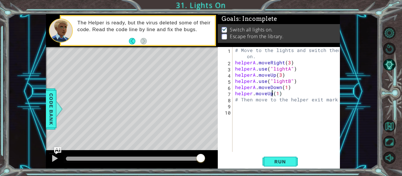
click at [271, 95] on div "# Move to the lights and switch them on. helperA . moveRight ( 3 ) helperA . us…" at bounding box center [288, 108] width 108 height 123
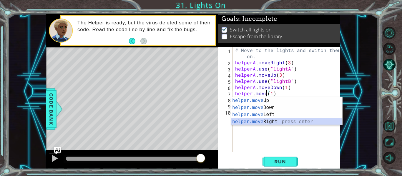
click at [261, 121] on div "helper.move Up press enter helper.move Down press enter helper.move Left press …" at bounding box center [286, 118] width 111 height 42
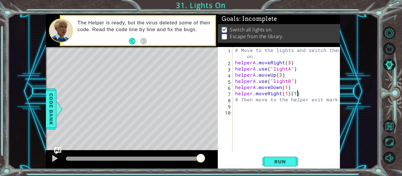
click at [296, 93] on div "# Move to the lights and switch them on. helperA . moveRight ( 3 ) helperA . us…" at bounding box center [288, 108] width 108 height 123
click at [286, 95] on div "# Move to the lights and switch them on. helperA . moveRight ( 3 ) helperA . us…" at bounding box center [288, 108] width 108 height 123
click at [251, 93] on div "# Move to the lights and switch them on. helperA . moveRight ( 3 ) helperA . us…" at bounding box center [288, 108] width 108 height 123
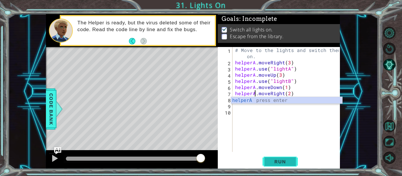
type textarea "helperA.moveRight(2)"
click at [274, 160] on span "Run" at bounding box center [279, 162] width 23 height 6
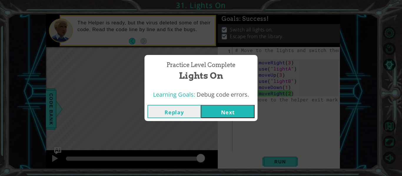
click at [233, 115] on button "Next" at bounding box center [227, 111] width 53 height 13
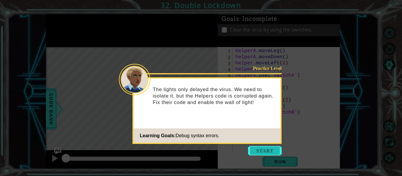
click at [255, 152] on button "Start" at bounding box center [265, 150] width 34 height 9
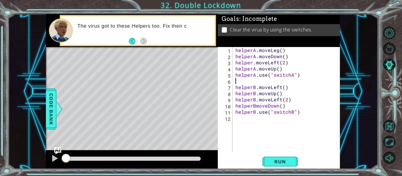
click at [238, 83] on div "helperA . moveLeg ( ) helperA . moveDown ( ) helper . moveLeft ( 2 ) helperA . …" at bounding box center [287, 105] width 107 height 117
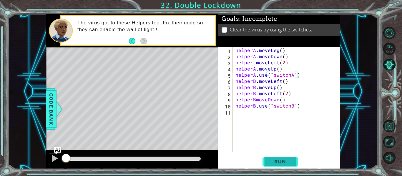
click at [269, 160] on span "Run" at bounding box center [279, 162] width 23 height 6
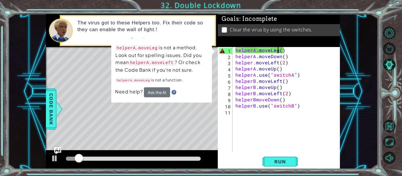
click at [277, 52] on div "helperA . moveLeg ( ) helperA . moveDown ( ) helper . moveLeft ( 2 ) helperA . …" at bounding box center [287, 105] width 107 height 117
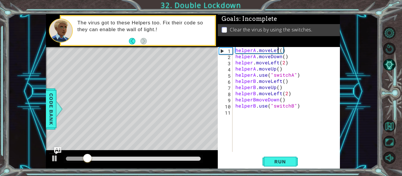
scroll to position [0, 3]
click at [291, 57] on div "helperA . moveLeft ( ) helperA . moveDown ( ) helper . moveLeft ( 2 ) helperA .…" at bounding box center [287, 105] width 107 height 117
click at [278, 158] on button "Run" at bounding box center [279, 162] width 35 height 12
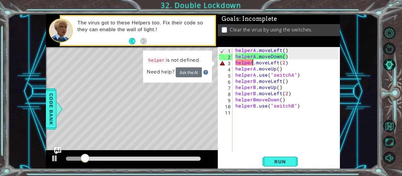
click at [253, 64] on div "helperA . moveLeft ( ) helperA . moveDown ( ) helper . moveLeft ( 2 ) helperA .…" at bounding box center [287, 105] width 107 height 117
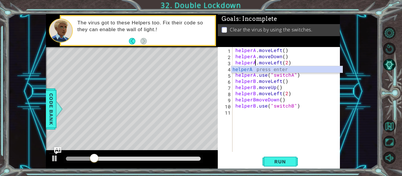
scroll to position [0, 1]
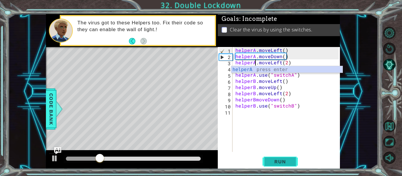
click at [281, 157] on button "Run" at bounding box center [279, 162] width 35 height 12
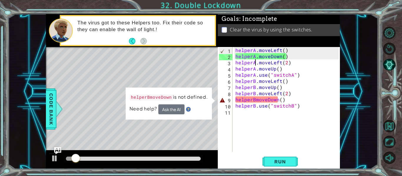
click at [254, 100] on div "helperA . moveLeft ( ) helperA . moveDown ( ) helperA . moveLeft ( 2 ) helperA …" at bounding box center [287, 105] width 107 height 117
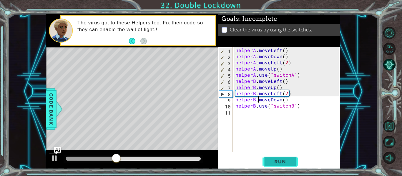
type textarea "helperB.moveDown()"
click at [278, 163] on span "Run" at bounding box center [279, 162] width 23 height 6
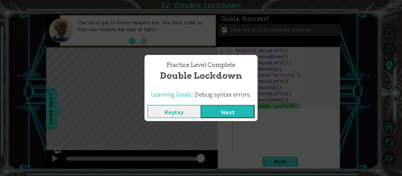
click at [221, 113] on button "Next" at bounding box center [227, 111] width 53 height 13
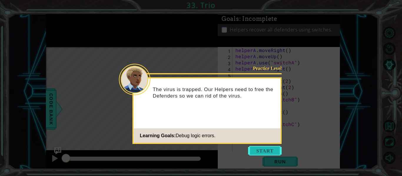
click at [261, 152] on button "Start" at bounding box center [265, 150] width 34 height 9
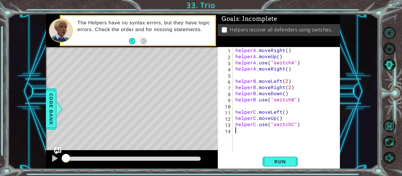
click at [240, 76] on div "helperA . moveRight ( ) helperA . moveUp ( ) helperA . use ( "switchA" ) helper…" at bounding box center [287, 105] width 107 height 117
type textarea "helperA.moveRight()"
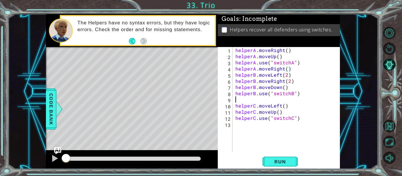
click at [238, 101] on div "helperA . moveRight ( ) helperA . moveUp ( ) helperA . use ( "switchA" ) helper…" at bounding box center [287, 105] width 107 height 117
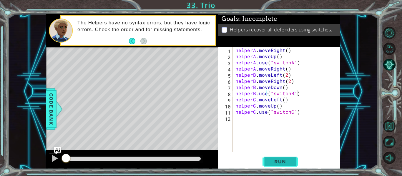
click at [280, 160] on span "Run" at bounding box center [279, 162] width 23 height 6
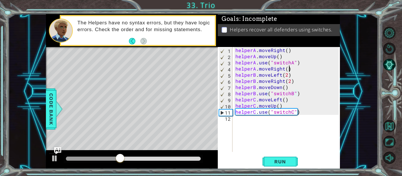
click at [290, 71] on div "helperA . moveRight ( ) helperA . moveUp ( ) helperA . use ( "switchA" ) helper…" at bounding box center [287, 105] width 107 height 117
type textarea "helperA.moveRight()"
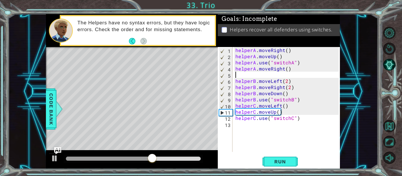
click at [290, 69] on div "helperA . moveRight ( ) helperA . moveUp ( ) helperA . use ( "switchA" ) helper…" at bounding box center [287, 105] width 107 height 117
click at [285, 56] on div "helperA . moveRight ( ) helperA . moveUp ( ) helperA . use ( "switchA" ) helper…" at bounding box center [287, 105] width 107 height 117
type textarea "helperA.moveUp()"
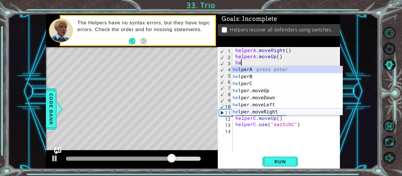
click at [259, 113] on div "he lperA press enter he lperB press enter he lperC press enter he lper.moveUp p…" at bounding box center [286, 97] width 111 height 63
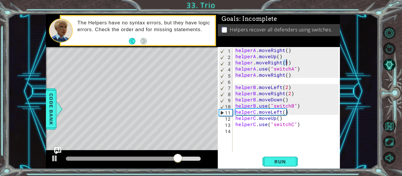
click at [252, 64] on div "helperA . moveRight ( ) helperA . moveUp ( ) helper . moveRight ( 1 ) helperA .…" at bounding box center [287, 105] width 107 height 117
type textarea "helperA.moveRight(1)"
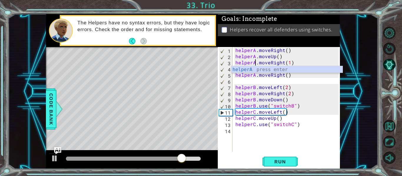
scroll to position [0, 1]
click at [295, 80] on div "helperA . moveRight ( ) helperA . moveUp ( ) helperA . moveRight ( 1 ) helperA …" at bounding box center [287, 105] width 107 height 117
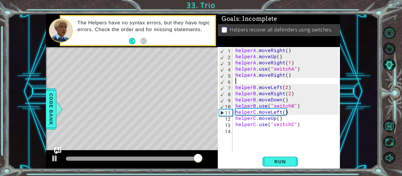
scroll to position [0, 0]
click at [294, 77] on div "helperA . moveRight ( ) helperA . moveUp ( ) helperA . moveRight ( 1 ) helperA …" at bounding box center [287, 105] width 107 height 117
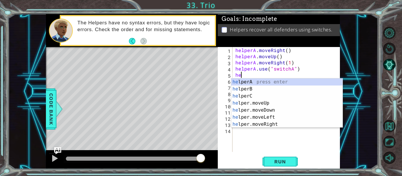
type textarea "h"
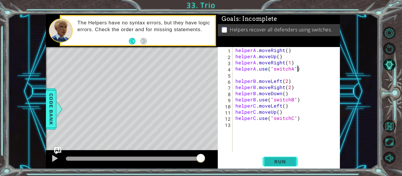
click at [264, 163] on button "Run" at bounding box center [279, 162] width 35 height 12
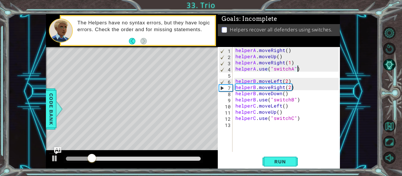
click at [290, 81] on div "helperA . moveRight ( ) helperA . moveUp ( ) helperA . moveRight ( 1 ) helperA …" at bounding box center [287, 105] width 107 height 117
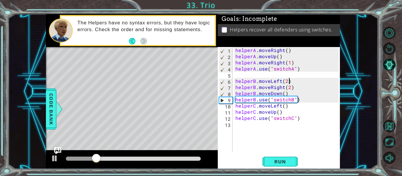
click at [283, 88] on div "helperA . moveRight ( ) helperA . moveUp ( ) helperA . moveRight ( 1 ) helperA …" at bounding box center [287, 105] width 107 height 117
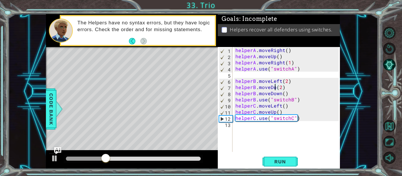
scroll to position [0, 3]
click at [279, 161] on span "Run" at bounding box center [279, 162] width 23 height 6
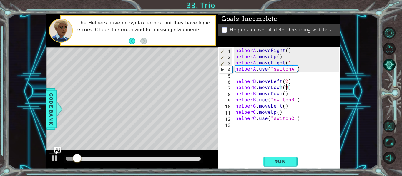
click at [285, 88] on div "helperA . moveRight ( ) helperA . moveUp ( ) helperA . moveRight ( 1 ) helperA …" at bounding box center [287, 105] width 107 height 117
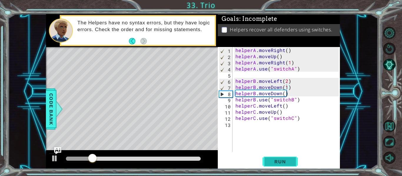
click at [276, 161] on span "Run" at bounding box center [279, 162] width 23 height 6
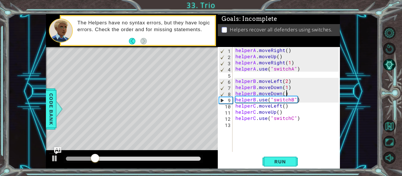
click at [288, 92] on div "helperA . moveRight ( ) helperA . moveUp ( ) helperA . moveRight ( 1 ) helperA …" at bounding box center [287, 105] width 107 height 117
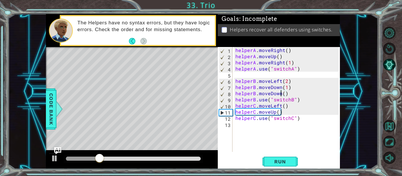
click at [279, 93] on div "helperA . moveRight ( ) helperA . moveUp ( ) helperA . moveRight ( 1 ) helperA …" at bounding box center [287, 105] width 107 height 117
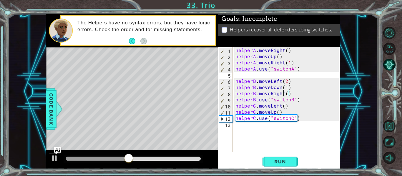
click at [288, 95] on div "helperA . moveRight ( ) helperA . moveUp ( ) helperA . moveRight ( 1 ) helperA …" at bounding box center [287, 105] width 107 height 117
click at [287, 95] on div "helperA . moveRight ( ) helperA . moveUp ( ) helperA . moveRight ( 1 ) helperA …" at bounding box center [287, 105] width 107 height 117
type textarea "helperB.moveRight(2)"
click at [297, 100] on div "helperA . moveRight ( ) helperA . moveUp ( ) helperA . moveRight ( 1 ) helperA …" at bounding box center [287, 105] width 107 height 117
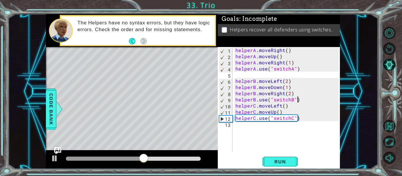
type textarea "helperB.use("switchB")"
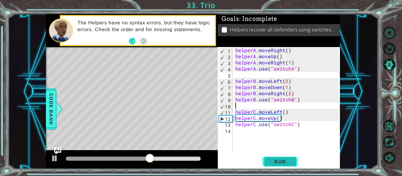
click at [269, 164] on span "Run" at bounding box center [279, 162] width 23 height 6
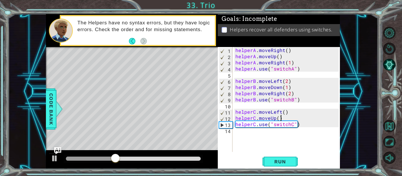
click at [285, 120] on div "helperA . moveRight ( ) helperA . moveUp ( ) helperA . moveRight ( 1 ) helperA …" at bounding box center [287, 105] width 107 height 117
type textarea "helperC.moveUp()"
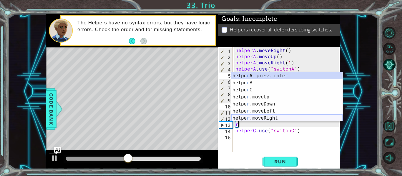
click at [265, 118] on div "helpe r A press enter helpe r B press enter helpe r C press enter helpe r .move…" at bounding box center [286, 103] width 111 height 63
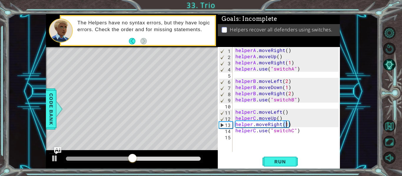
click at [252, 126] on div "helperA . moveRight ( ) helperA . moveUp ( ) helperA . moveRight ( 1 ) helperA …" at bounding box center [287, 105] width 107 height 117
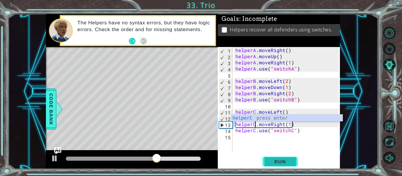
type textarea "helperC.moveRight(1)"
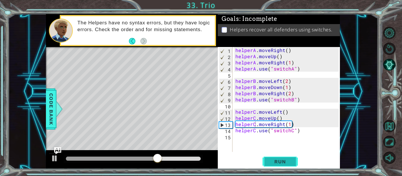
click at [277, 161] on span "Run" at bounding box center [279, 162] width 23 height 6
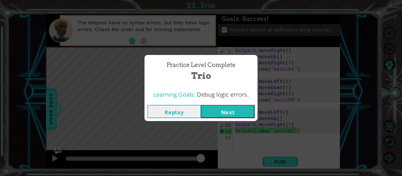
click at [242, 112] on button "Next" at bounding box center [227, 111] width 53 height 13
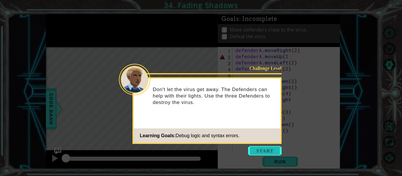
click at [260, 151] on button "Start" at bounding box center [265, 150] width 34 height 9
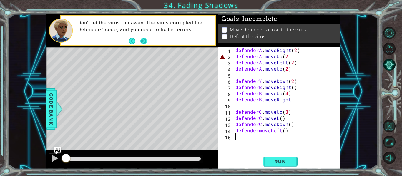
click at [143, 42] on button "Next" at bounding box center [143, 41] width 6 height 6
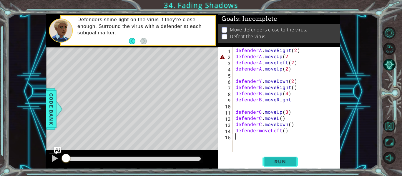
click at [282, 157] on button "Run" at bounding box center [279, 162] width 35 height 12
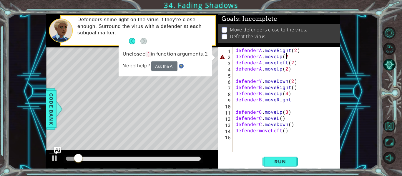
click at [285, 58] on div "defenderA . moveRight ( 2 ) defenderA . moveUp ( 2 defenderA . moveLeft ( 2 ) d…" at bounding box center [287, 105] width 107 height 117
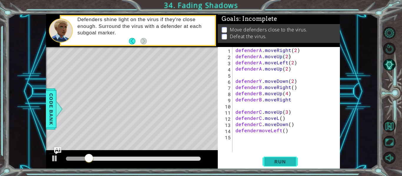
click at [285, 159] on span "Run" at bounding box center [279, 162] width 23 height 6
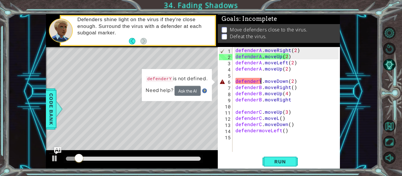
click at [260, 82] on div "defenderA . moveRight ( 2 ) defenderA . moveUp ( 2 ) defenderA . moveLeft ( 2 )…" at bounding box center [287, 105] width 107 height 117
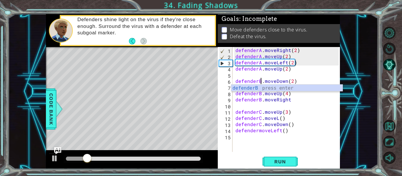
scroll to position [0, 2]
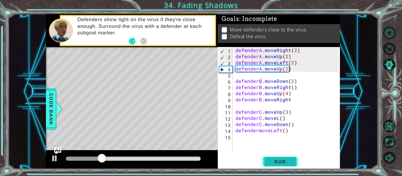
click at [278, 164] on span "Run" at bounding box center [279, 162] width 23 height 6
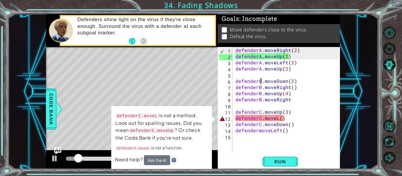
click at [276, 119] on div "defenderA . moveRight ( 2 ) defenderA . moveUp ( 2 ) defenderA . moveLeft ( 2 )…" at bounding box center [287, 105] width 107 height 117
click at [277, 118] on div "defenderA . moveRight ( 2 ) defenderA . moveUp ( 2 ) defenderA . moveLeft ( 2 )…" at bounding box center [287, 105] width 107 height 117
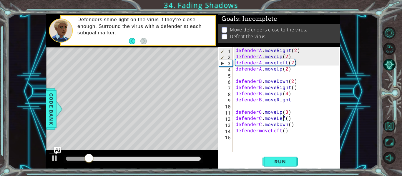
scroll to position [0, 3]
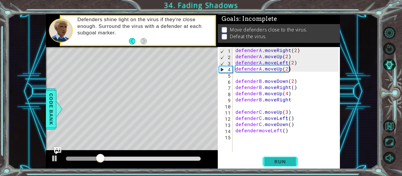
click at [275, 164] on span "Run" at bounding box center [279, 162] width 23 height 6
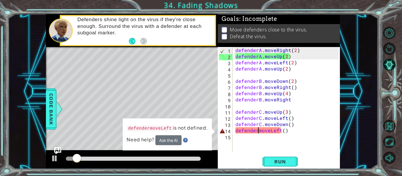
click at [257, 133] on div "defenderA . moveRight ( 2 ) defenderA . moveUp ( 2 ) defenderA . moveLeft ( 2 )…" at bounding box center [287, 105] width 107 height 117
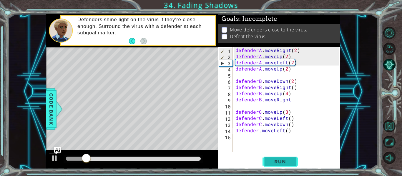
click at [275, 165] on button "Run" at bounding box center [279, 162] width 35 height 12
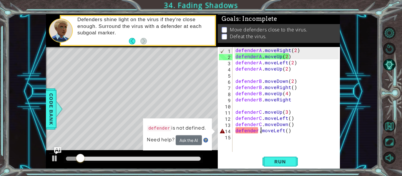
click at [257, 133] on div "defenderA . moveRight ( 2 ) defenderA . moveUp ( 2 ) defenderA . moveLeft ( 2 )…" at bounding box center [287, 105] width 107 height 117
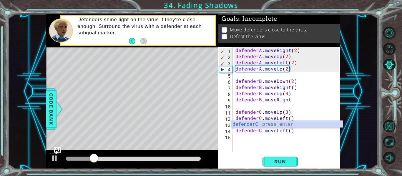
click at [276, 171] on div "1 ההההההההההההההההההההההההההההההההההההההההההההההההההההההההההההההההההההההההההההה…" at bounding box center [201, 88] width 402 height 176
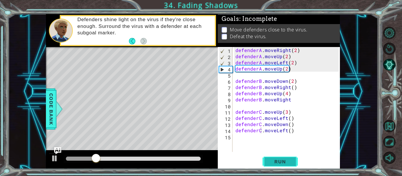
click at [276, 162] on span "Run" at bounding box center [279, 162] width 23 height 6
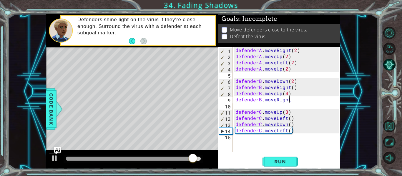
click at [289, 99] on div "defenderA . moveRight ( 2 ) defenderA . moveUp ( 2 ) defenderA . moveLeft ( 2 )…" at bounding box center [287, 105] width 107 height 117
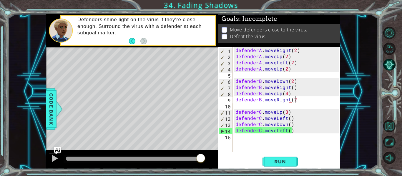
scroll to position [0, 4]
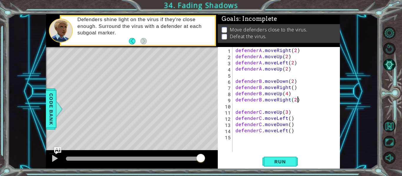
click at [280, 153] on div "defenderB.moveRight(2) 1 2 3 4 5 6 7 8 9 10 11 12 13 14 15 defenderA . moveRigh…" at bounding box center [279, 108] width 122 height 122
click at [278, 164] on span "Run" at bounding box center [279, 162] width 23 height 6
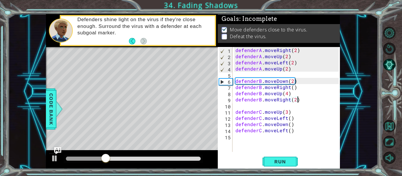
click at [286, 70] on div "defenderA . moveRight ( 2 ) defenderA . moveUp ( 2 ) defenderA . moveLeft ( 2 )…" at bounding box center [287, 105] width 107 height 117
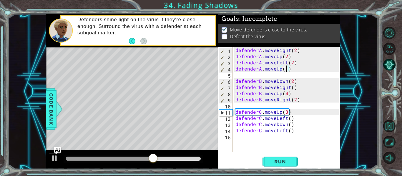
click at [294, 101] on div "defenderA . moveRight ( 2 ) defenderA . moveUp ( 2 ) defenderA . moveLeft ( 2 )…" at bounding box center [287, 105] width 107 height 117
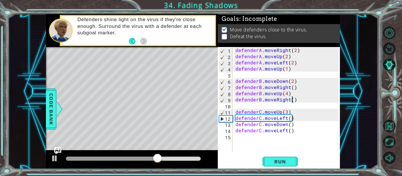
scroll to position [0, 4]
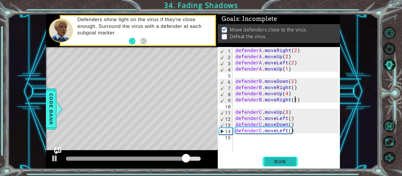
type textarea "defenderB.moveRight(1)"
click at [276, 160] on span "Run" at bounding box center [279, 162] width 23 height 6
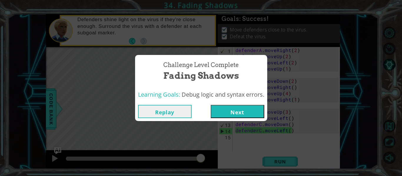
click at [237, 114] on button "Next" at bounding box center [236, 111] width 53 height 13
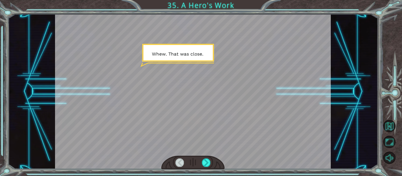
click at [205, 157] on div at bounding box center [192, 163] width 63 height 14
click at [205, 160] on div at bounding box center [206, 162] width 9 height 8
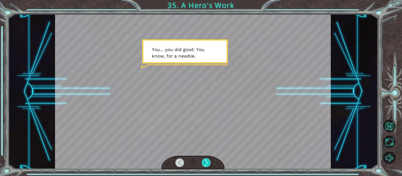
click at [207, 163] on div at bounding box center [206, 162] width 9 height 8
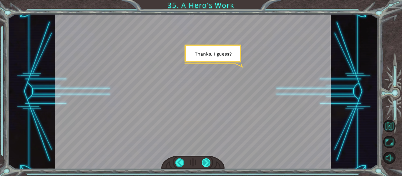
click at [206, 162] on div at bounding box center [206, 162] width 9 height 8
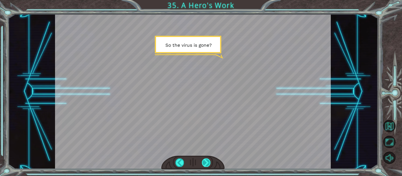
click at [206, 162] on div at bounding box center [206, 162] width 9 height 8
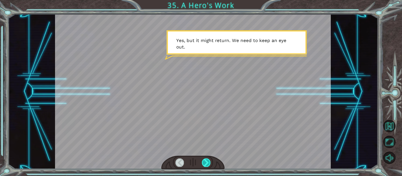
click at [206, 162] on div at bounding box center [206, 162] width 9 height 8
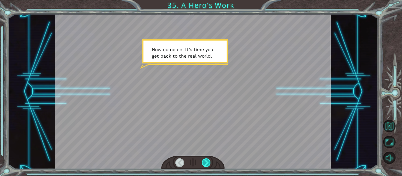
click at [206, 162] on div at bounding box center [206, 162] width 9 height 8
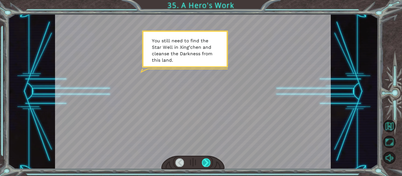
click at [206, 162] on div at bounding box center [206, 162] width 9 height 8
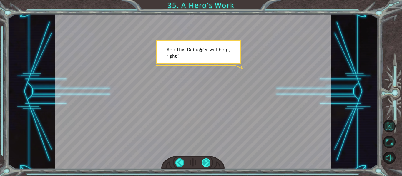
click at [206, 162] on div at bounding box center [206, 162] width 9 height 8
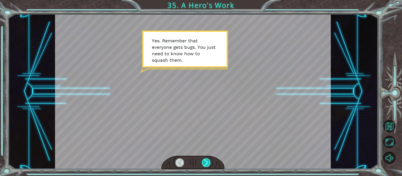
click at [206, 162] on div at bounding box center [206, 162] width 9 height 8
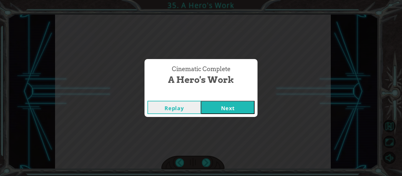
click at [220, 111] on button "Next" at bounding box center [227, 107] width 53 height 13
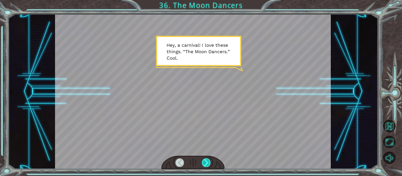
click at [207, 165] on div at bounding box center [206, 162] width 9 height 8
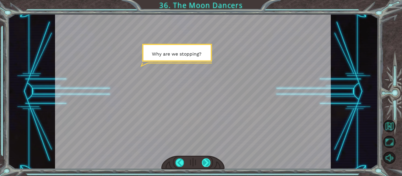
click at [205, 165] on div at bounding box center [206, 162] width 9 height 8
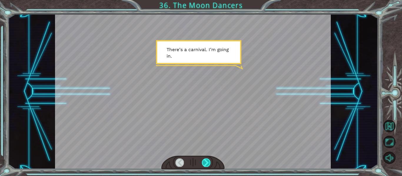
click at [208, 161] on div at bounding box center [206, 162] width 9 height 8
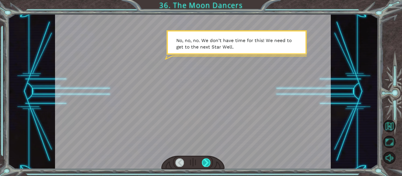
click at [208, 161] on div at bounding box center [206, 162] width 9 height 8
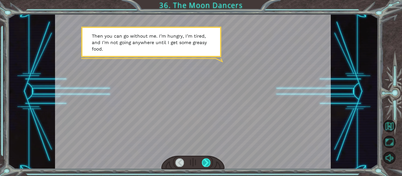
click at [208, 161] on div at bounding box center [206, 162] width 9 height 8
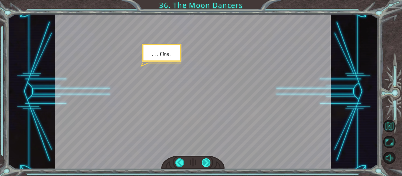
click at [208, 161] on div at bounding box center [206, 162] width 9 height 8
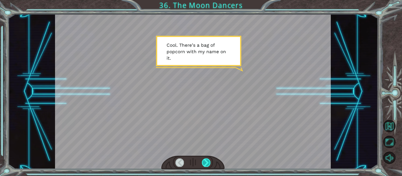
click at [208, 161] on div at bounding box center [206, 162] width 9 height 8
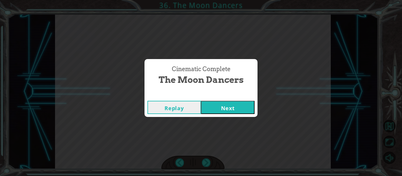
click at [213, 108] on button "Next" at bounding box center [227, 107] width 53 height 13
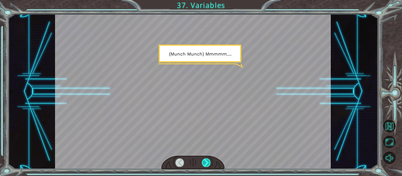
click at [206, 160] on div at bounding box center [206, 162] width 9 height 8
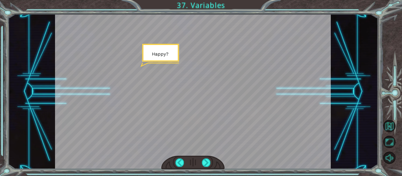
click at [206, 158] on div at bounding box center [192, 163] width 63 height 14
click at [206, 160] on div at bounding box center [206, 162] width 9 height 8
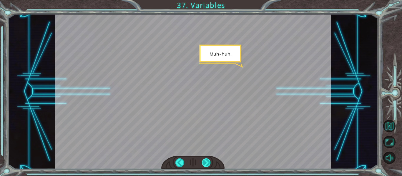
click at [206, 160] on div at bounding box center [206, 162] width 9 height 8
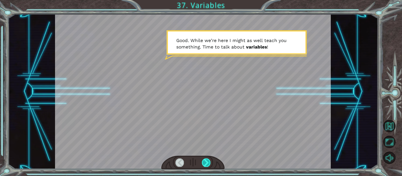
click at [207, 159] on div at bounding box center [206, 162] width 9 height 8
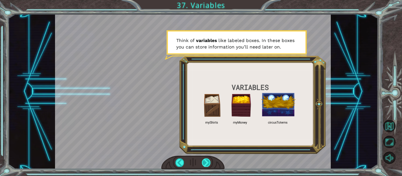
click at [207, 159] on div at bounding box center [206, 162] width 9 height 8
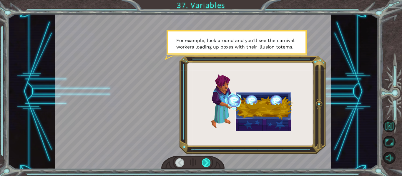
click at [207, 161] on div at bounding box center [206, 162] width 9 height 8
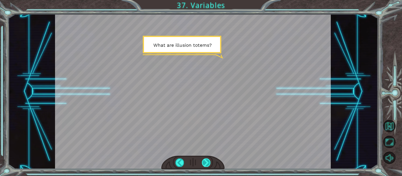
click at [207, 161] on div at bounding box center [206, 162] width 9 height 8
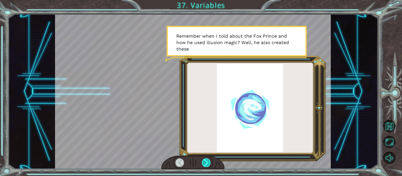
click at [206, 161] on div at bounding box center [206, 162] width 9 height 8
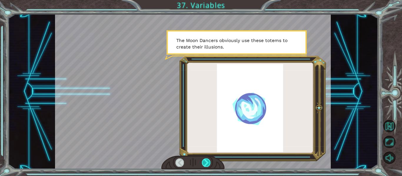
click at [206, 162] on div at bounding box center [206, 162] width 9 height 8
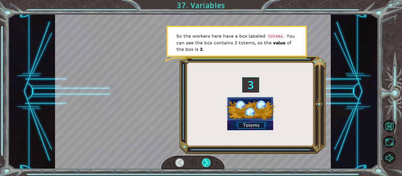
click at [206, 162] on div at bounding box center [206, 162] width 9 height 8
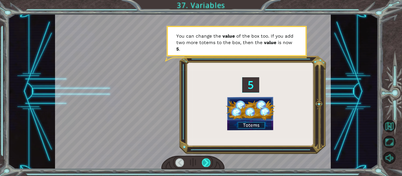
click at [206, 162] on div at bounding box center [206, 162] width 9 height 8
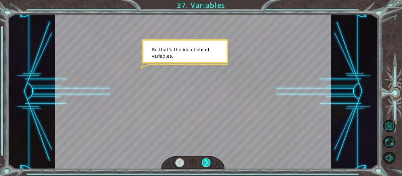
click at [206, 162] on div at bounding box center [206, 162] width 9 height 8
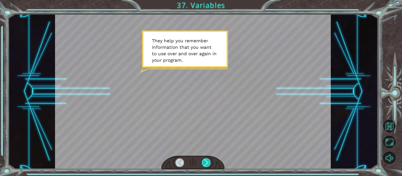
click at [206, 164] on div at bounding box center [206, 162] width 9 height 8
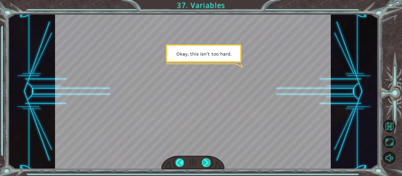
click at [205, 164] on div at bounding box center [206, 162] width 9 height 8
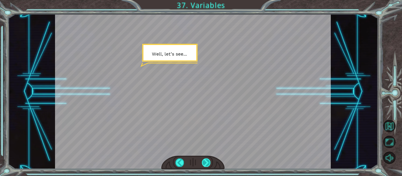
click at [205, 166] on div at bounding box center [206, 162] width 9 height 8
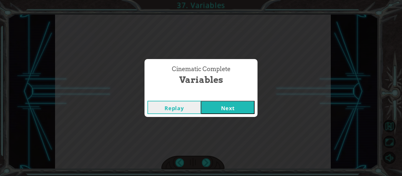
click at [221, 105] on button "Next" at bounding box center [227, 107] width 53 height 13
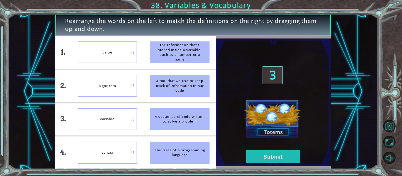
drag, startPoint x: 179, startPoint y: 115, endPoint x: 173, endPoint y: 71, distance: 44.0
click at [173, 71] on ul "the information that’s stored inside a variable, such as a number or a name a t…" at bounding box center [179, 102] width 72 height 133
click at [257, 158] on button "Submit" at bounding box center [272, 156] width 53 height 13
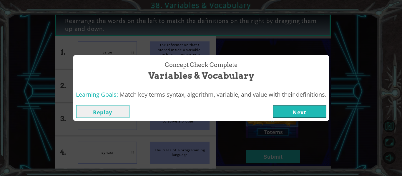
click at [289, 116] on button "Next" at bounding box center [298, 111] width 53 height 13
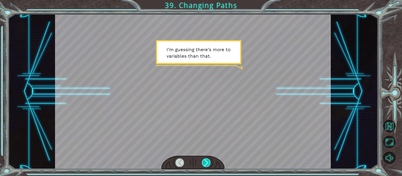
click at [204, 162] on div at bounding box center [206, 162] width 9 height 8
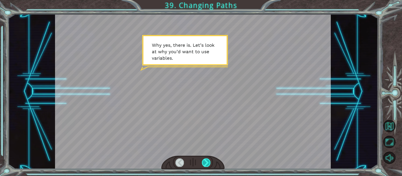
click at [204, 162] on div at bounding box center [206, 162] width 9 height 8
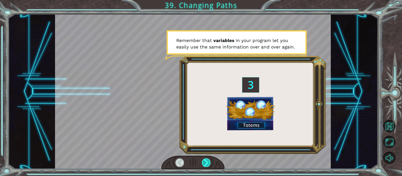
click at [204, 162] on div at bounding box center [206, 162] width 9 height 8
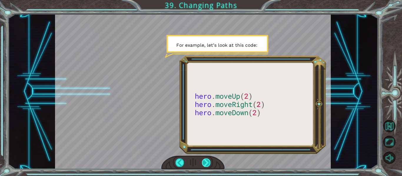
click at [204, 162] on div at bounding box center [206, 162] width 9 height 8
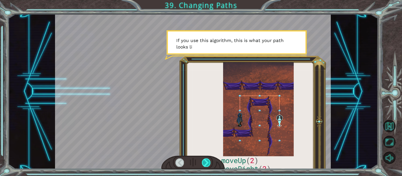
click at [204, 162] on div at bounding box center [206, 162] width 9 height 8
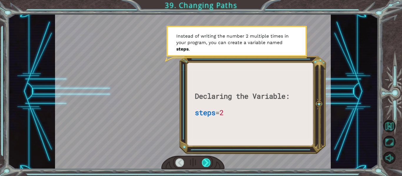
click at [204, 162] on div at bounding box center [206, 162] width 9 height 8
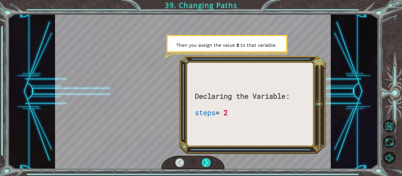
click at [204, 162] on div at bounding box center [206, 162] width 9 height 8
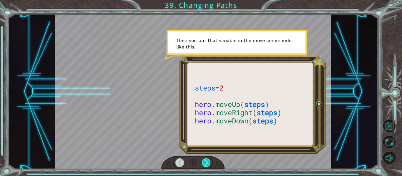
click at [204, 162] on div at bounding box center [206, 162] width 9 height 8
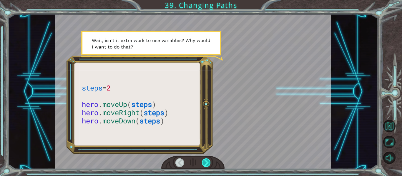
click at [204, 162] on div at bounding box center [206, 162] width 9 height 8
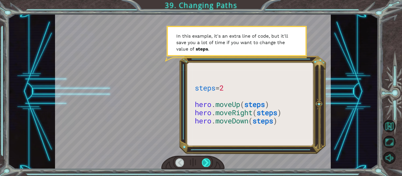
click at [204, 162] on div at bounding box center [206, 162] width 9 height 8
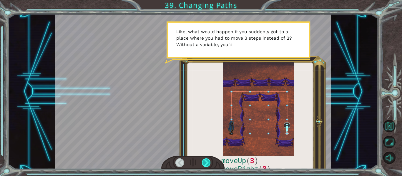
click at [204, 162] on div at bounding box center [206, 162] width 9 height 8
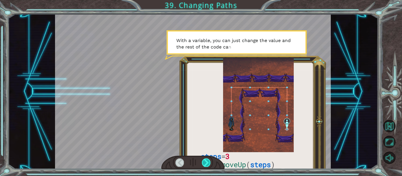
click at [204, 162] on div at bounding box center [206, 162] width 9 height 8
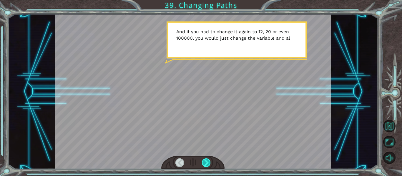
click at [204, 162] on div at bounding box center [206, 162] width 9 height 8
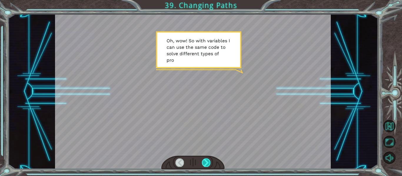
click at [204, 162] on div at bounding box center [206, 162] width 9 height 8
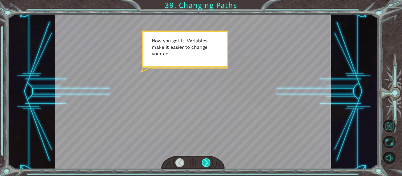
click at [204, 162] on div at bounding box center [206, 162] width 9 height 8
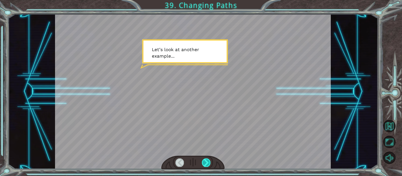
click at [204, 162] on div at bounding box center [206, 162] width 9 height 8
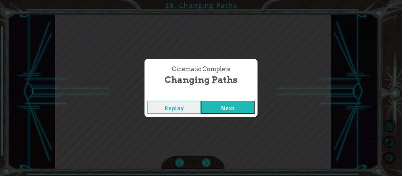
click at [225, 109] on button "Next" at bounding box center [227, 107] width 53 height 13
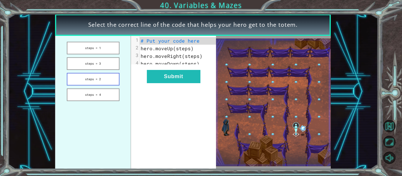
click at [105, 78] on button "steps = 2" at bounding box center [93, 79] width 53 height 13
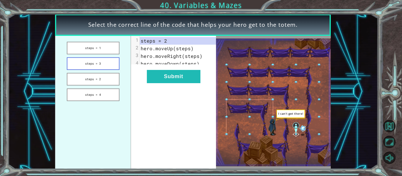
click at [109, 63] on button "steps = 3" at bounding box center [93, 63] width 53 height 13
click at [104, 63] on button "steps = 3" at bounding box center [93, 63] width 53 height 13
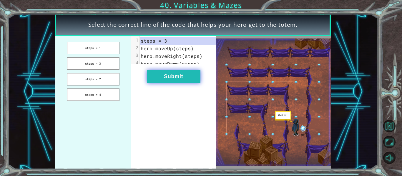
click at [174, 76] on button "Submit" at bounding box center [173, 76] width 53 height 13
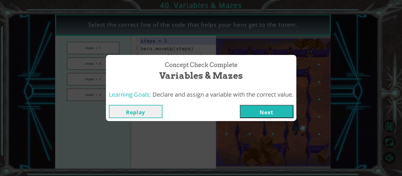
click at [256, 110] on button "Next" at bounding box center [266, 111] width 53 height 13
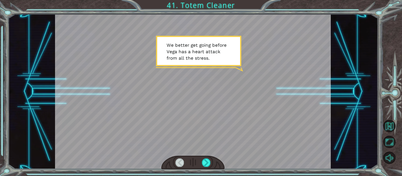
click at [203, 157] on div at bounding box center [192, 163] width 63 height 14
click at [207, 164] on div at bounding box center [206, 162] width 9 height 8
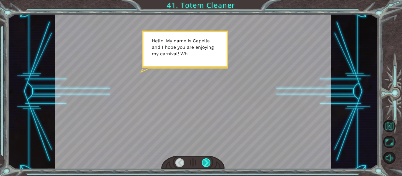
click at [207, 161] on div at bounding box center [206, 162] width 9 height 8
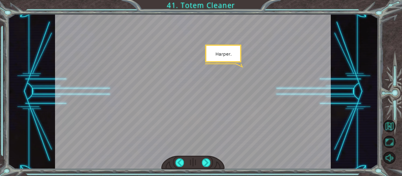
drag, startPoint x: 207, startPoint y: 161, endPoint x: 188, endPoint y: 165, distance: 19.9
click at [188, 165] on div at bounding box center [192, 163] width 63 height 14
click at [180, 160] on div at bounding box center [179, 162] width 9 height 8
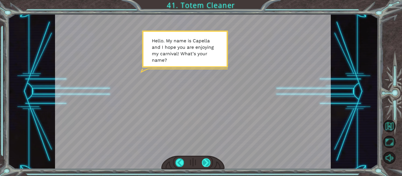
click at [206, 161] on div at bounding box center [206, 162] width 9 height 8
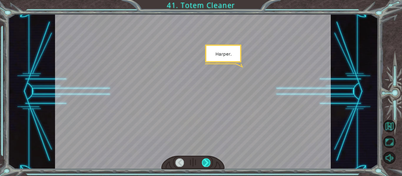
click at [206, 161] on div at bounding box center [206, 162] width 9 height 8
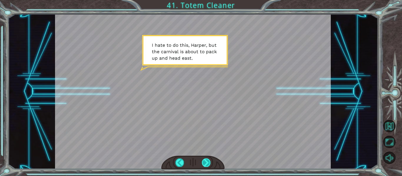
click at [206, 161] on div at bounding box center [206, 162] width 9 height 8
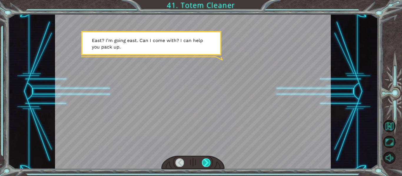
click at [206, 161] on div at bounding box center [206, 162] width 9 height 8
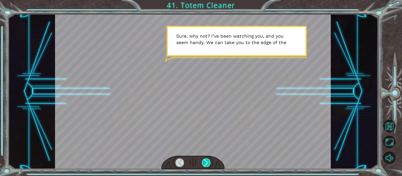
click at [206, 161] on div at bounding box center [206, 162] width 9 height 8
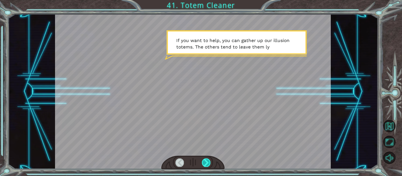
click at [206, 161] on div at bounding box center [206, 162] width 9 height 8
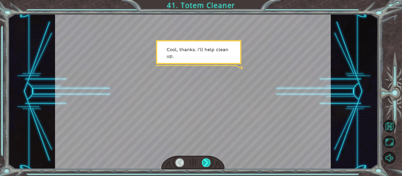
click at [206, 161] on div at bounding box center [206, 162] width 9 height 8
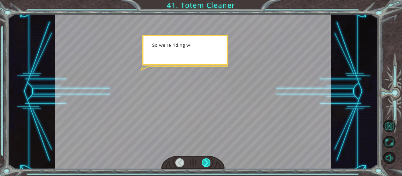
click at [206, 161] on div at bounding box center [206, 162] width 9 height 8
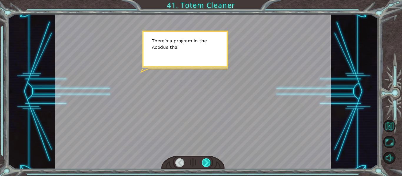
click at [206, 161] on div at bounding box center [206, 162] width 9 height 8
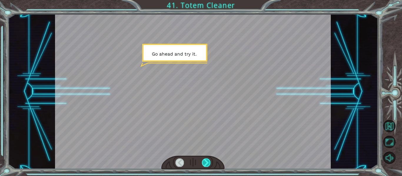
click at [206, 161] on div at bounding box center [206, 162] width 9 height 8
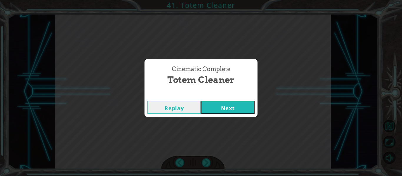
click at [219, 107] on button "Next" at bounding box center [227, 107] width 53 height 13
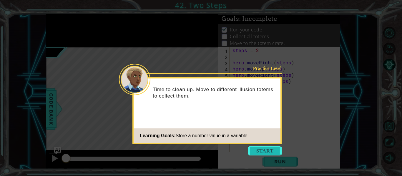
click at [263, 149] on button "Start" at bounding box center [265, 150] width 34 height 9
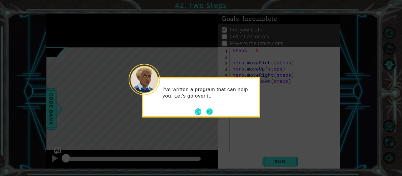
click at [208, 112] on button "Next" at bounding box center [209, 111] width 6 height 6
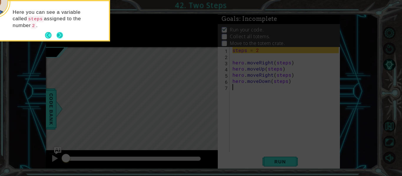
click at [62, 33] on button "Next" at bounding box center [59, 35] width 6 height 6
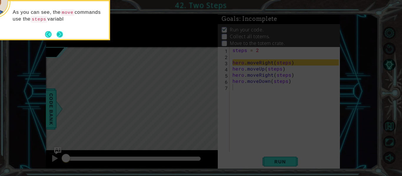
click at [59, 31] on button "Next" at bounding box center [59, 34] width 6 height 6
